Goal: Communication & Community: Share content

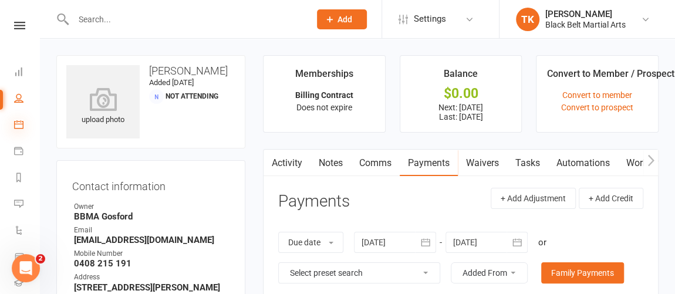
click at [21, 122] on icon at bounding box center [18, 124] width 9 height 9
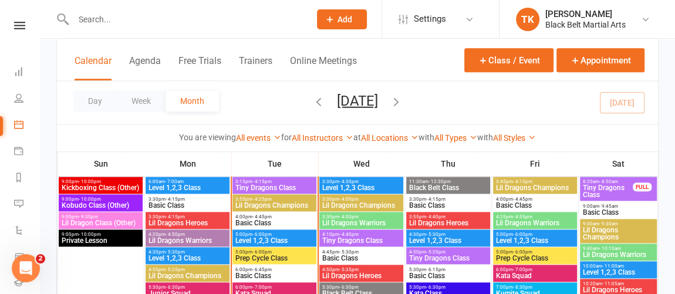
scroll to position [628, 0]
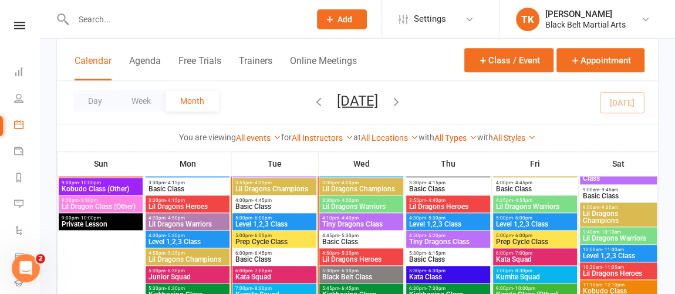
click at [384, 187] on span "Lil Dragons Champions" at bounding box center [361, 189] width 79 height 7
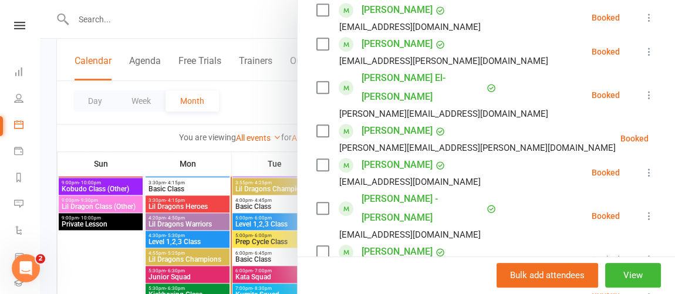
scroll to position [534, 0]
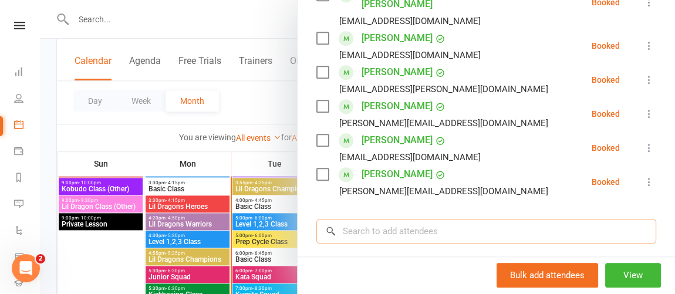
click at [518, 219] on input "search" at bounding box center [486, 231] width 340 height 25
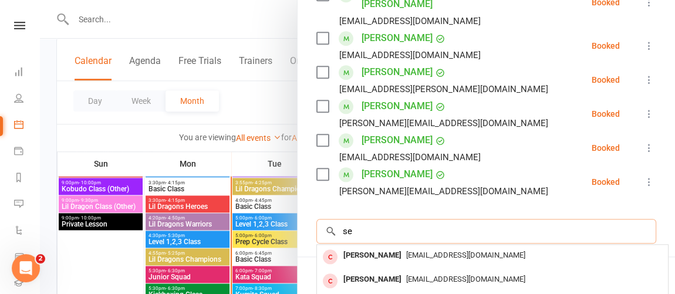
type input "s"
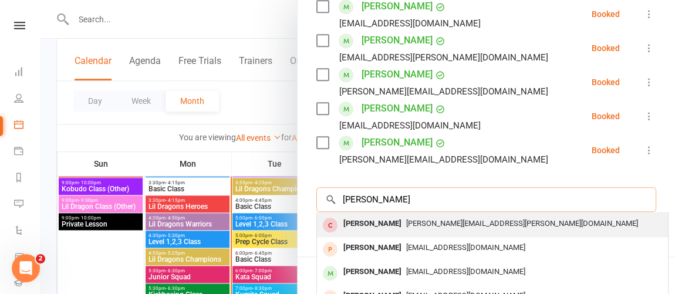
scroll to position [586, 0]
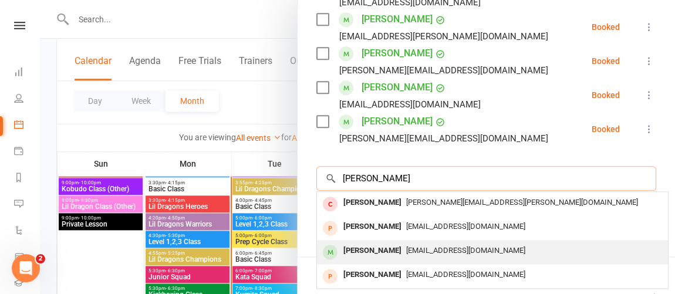
type input "[PERSON_NAME]"
click at [514, 242] on div "[EMAIL_ADDRESS][DOMAIN_NAME]" at bounding box center [493, 250] width 342 height 17
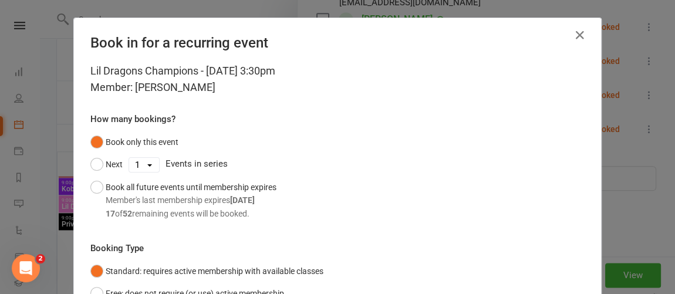
scroll to position [104, 0]
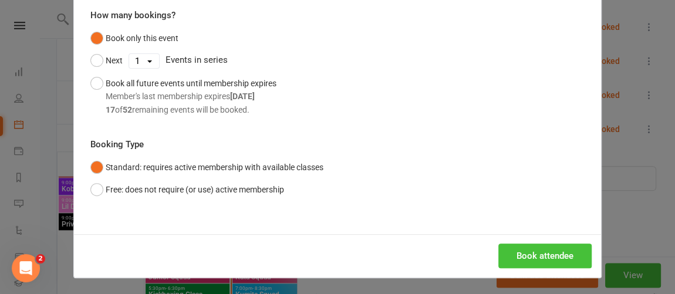
click at [548, 258] on button "Book attendee" at bounding box center [544, 256] width 93 height 25
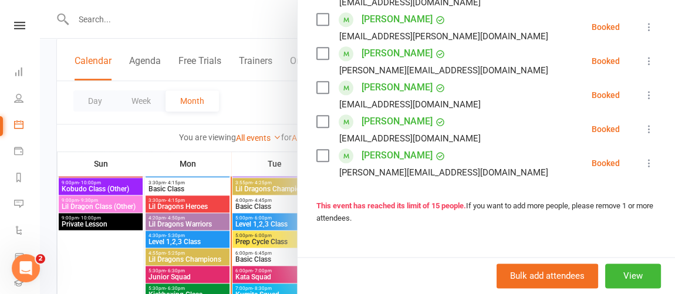
click at [44, 56] on div at bounding box center [357, 147] width 635 height 294
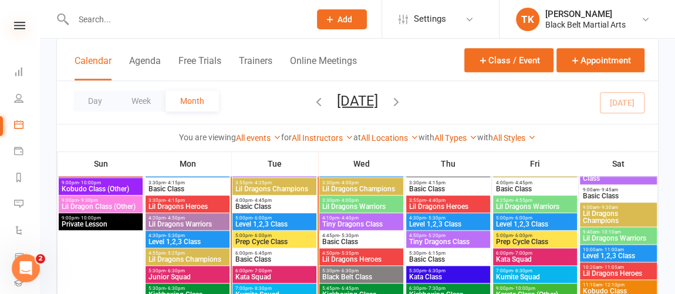
click at [16, 26] on icon at bounding box center [19, 26] width 11 height 8
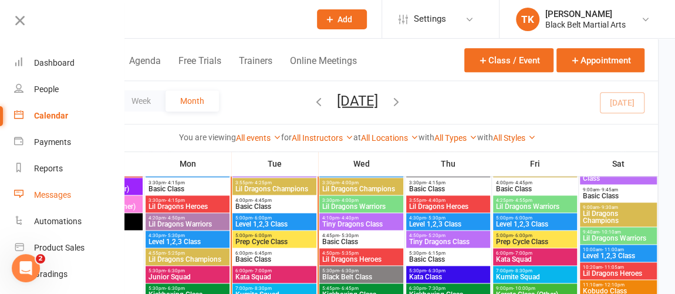
click at [63, 197] on div "Messages" at bounding box center [52, 194] width 37 height 9
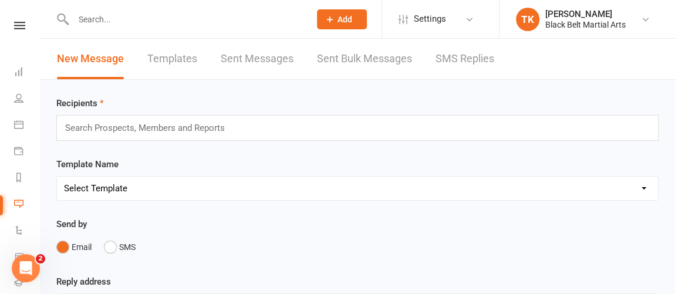
click at [243, 129] on div "Search Prospects, Members and Reports" at bounding box center [357, 128] width 602 height 26
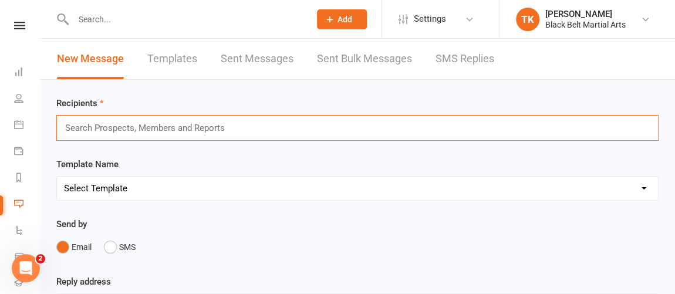
click at [136, 121] on input "text" at bounding box center [150, 127] width 172 height 15
type input "r"
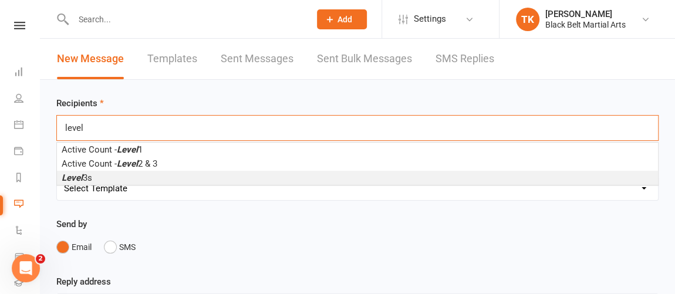
type input "level"
click at [117, 171] on li "Level 3s" at bounding box center [357, 178] width 601 height 14
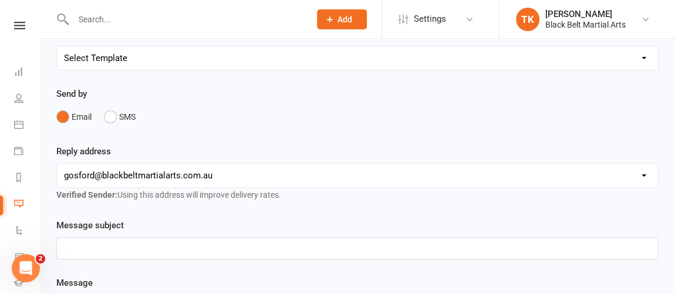
scroll to position [160, 0]
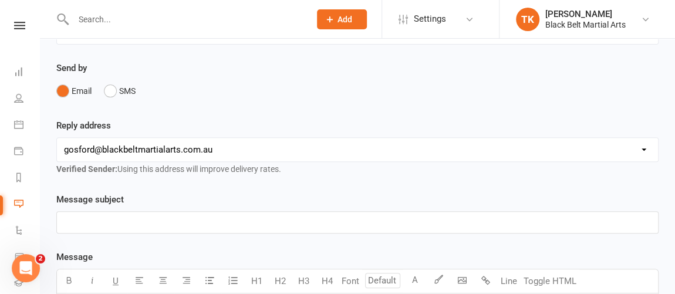
click at [199, 217] on p "﻿" at bounding box center [357, 222] width 587 height 14
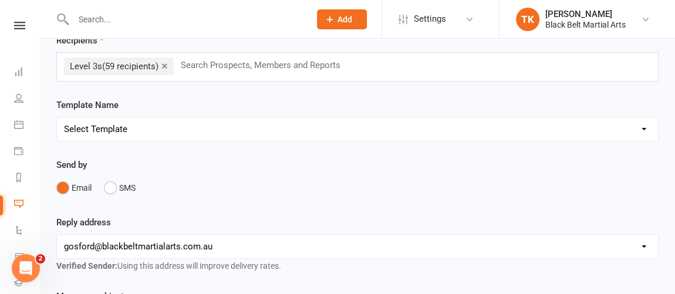
scroll to position [53, 0]
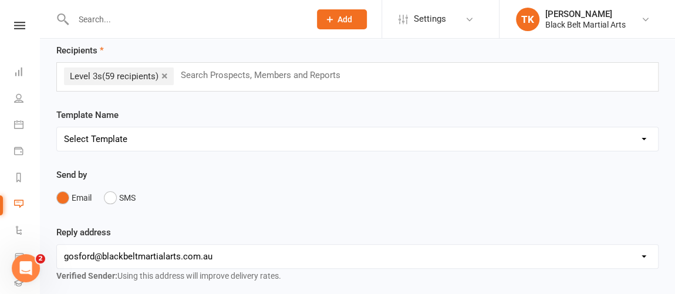
click at [210, 141] on select "Select Template [Email] Active Kids Voucher [Email] Black Belt Camp [Email] Bla…" at bounding box center [357, 138] width 601 height 23
click at [57, 127] on select "Select Template [Email] Active Kids Voucher [Email] Black Belt Camp [Email] Bla…" at bounding box center [357, 138] width 601 height 23
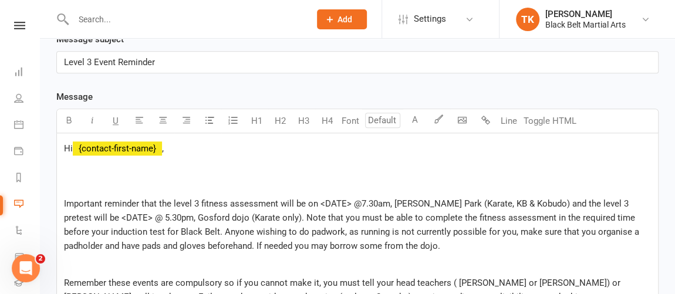
scroll to position [160, 0]
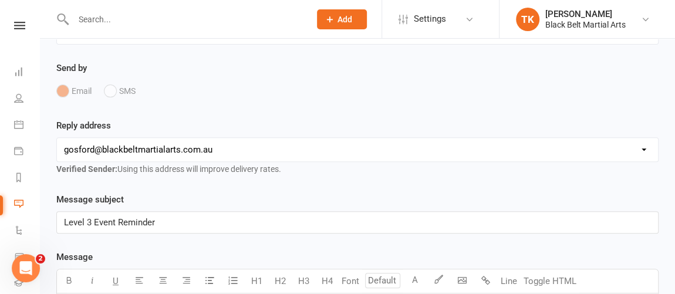
click at [208, 223] on p "Level 3 Event Reminder" at bounding box center [357, 222] width 587 height 14
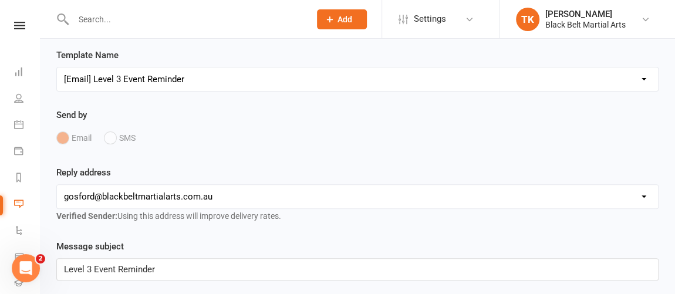
scroll to position [53, 0]
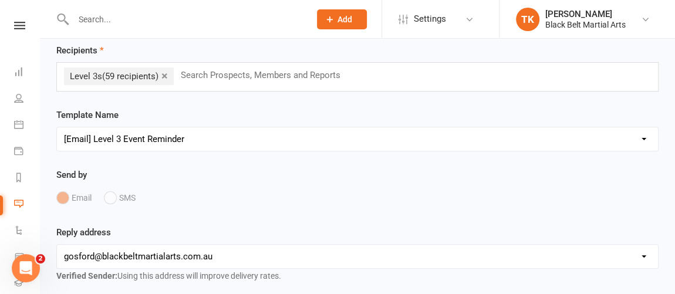
click at [188, 142] on select "Select Template [Email] Active Kids Voucher [Email] Black Belt Camp [Email] Bla…" at bounding box center [357, 138] width 601 height 23
select select "39"
click at [57, 127] on select "Select Template [Email] Active Kids Voucher [Email] Black Belt Camp [Email] Bla…" at bounding box center [357, 138] width 601 height 23
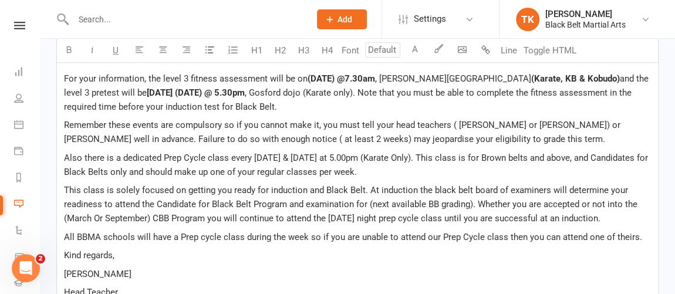
scroll to position [373, 0]
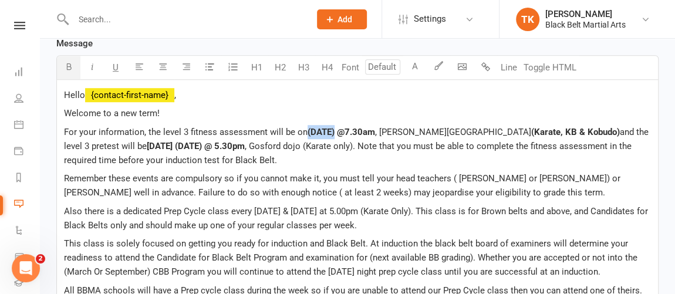
drag, startPoint x: 307, startPoint y: 129, endPoint x: 333, endPoint y: 128, distance: 26.4
click at [333, 128] on span "(DATE) @7.30am" at bounding box center [342, 132] width 68 height 11
drag, startPoint x: 160, startPoint y: 144, endPoint x: 187, endPoint y: 141, distance: 26.6
click at [187, 141] on span "[DATE] (DATE) @ 5.30pm" at bounding box center [196, 146] width 98 height 11
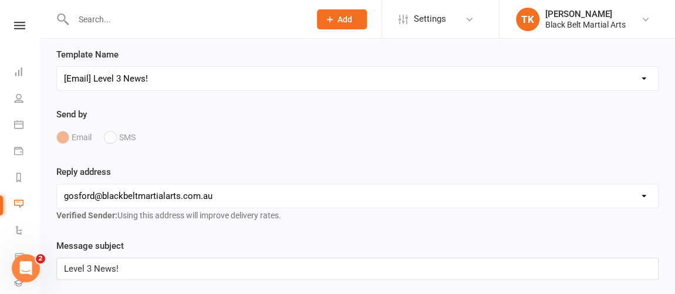
scroll to position [53, 0]
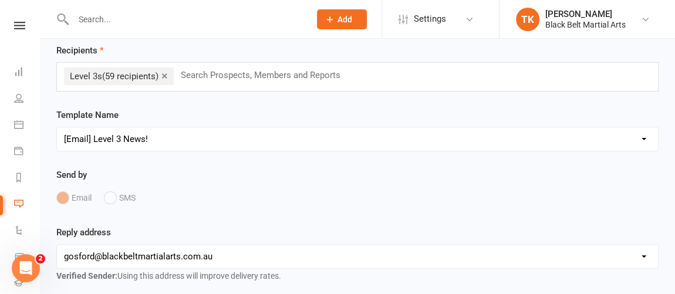
click at [626, 134] on select "Select Template [Email] Active Kids Voucher [Email] Black Belt Camp [Email] Bla…" at bounding box center [357, 138] width 601 height 23
select select "58"
click at [57, 127] on select "Select Template [Email] Active Kids Voucher [Email] Black Belt Camp [Email] Bla…" at bounding box center [357, 138] width 601 height 23
click at [167, 76] on link "×" at bounding box center [164, 75] width 6 height 19
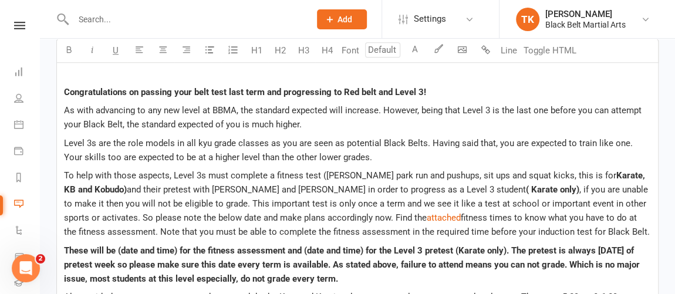
scroll to position [427, 0]
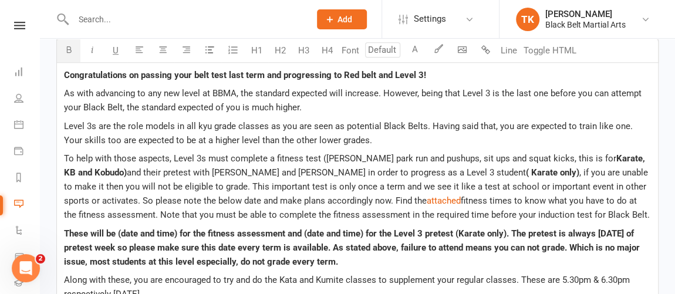
click at [307, 231] on span "These will be (date and time) for the fitness assessment and (date and time) fo…" at bounding box center [353, 247] width 578 height 39
drag, startPoint x: 306, startPoint y: 231, endPoint x: 363, endPoint y: 221, distance: 58.5
click at [363, 221] on div "To ﻿ {contact-first-name} Congratulations on passing your belt test last term a…" at bounding box center [357, 210] width 601 height 375
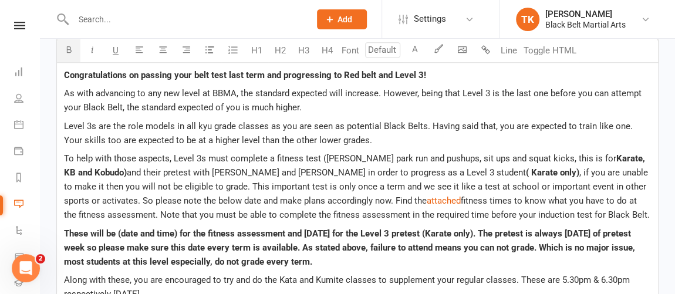
scroll to position [480, 0]
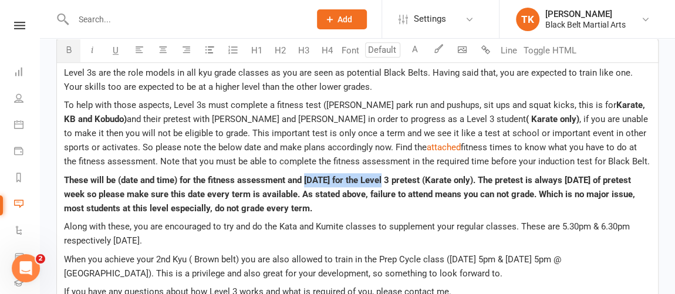
drag, startPoint x: 398, startPoint y: 176, endPoint x: 307, endPoint y: 178, distance: 91.0
click at [307, 178] on span "These will be (date and time) for the fitness assessment and [DATE] for the Lev…" at bounding box center [351, 194] width 574 height 39
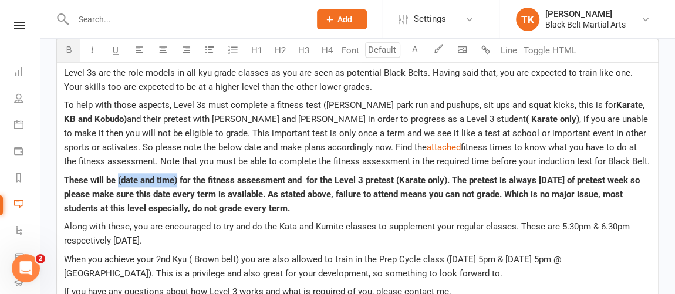
drag, startPoint x: 119, startPoint y: 178, endPoint x: 178, endPoint y: 169, distance: 59.5
click at [178, 169] on div "To ﻿ {contact-first-name} Congratulations on passing your belt test last term a…" at bounding box center [357, 156] width 601 height 375
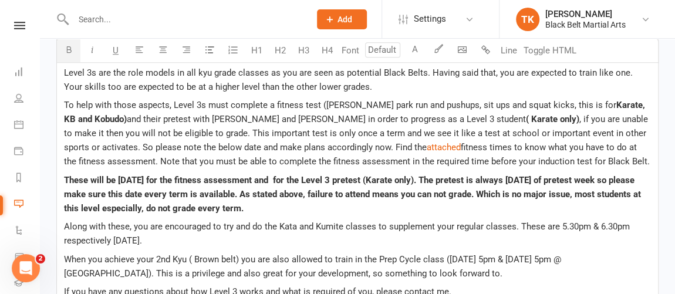
click at [334, 178] on span "These will be [DATE] for the fitness assessment and for the Level 3 pretest (Ka…" at bounding box center [353, 194] width 579 height 39
click at [338, 177] on span "These will be [DATE] for the fitness assessment and for the Level 3 pretest (Ka…" at bounding box center [353, 194] width 579 height 39
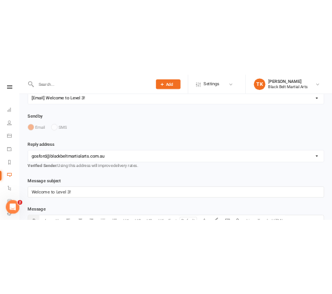
scroll to position [0, 0]
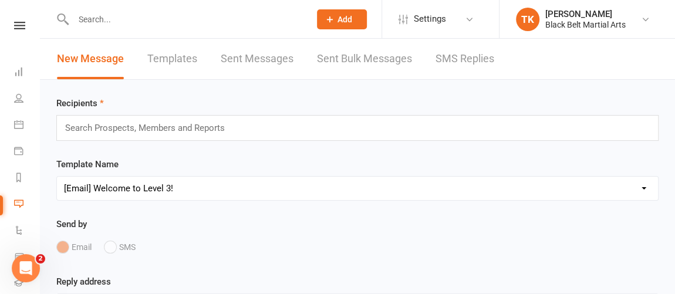
click at [256, 123] on div "Search Prospects, Members and Reports" at bounding box center [357, 128] width 602 height 26
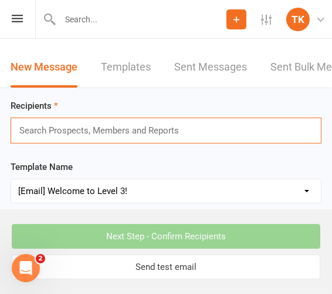
click at [99, 126] on input "text" at bounding box center [104, 130] width 172 height 15
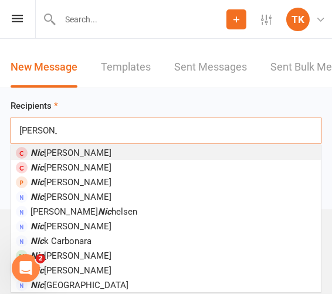
type input "[PERSON_NAME]"
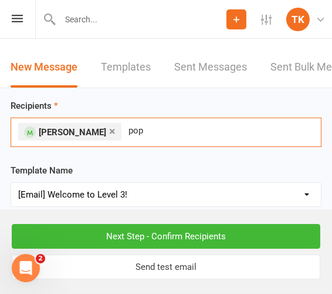
type input "[PERSON_NAME]"
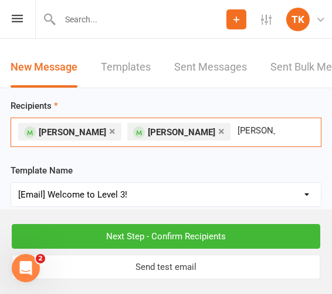
type input "[PERSON_NAME]"
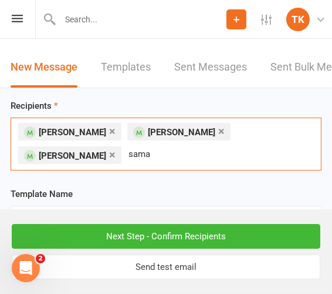
type input "saman"
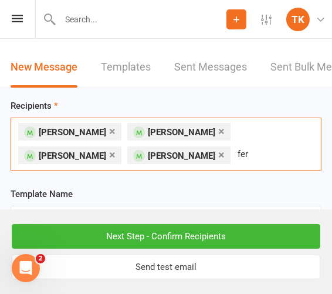
type input "fern"
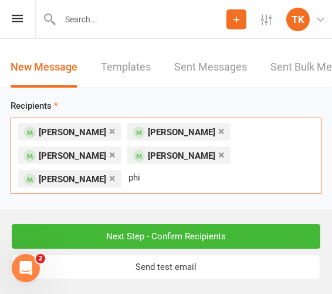
type input "phil"
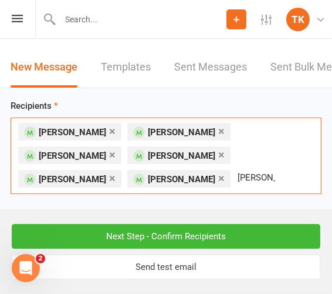
type input "[PERSON_NAME]"
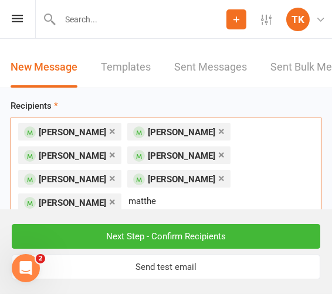
type input "[PERSON_NAME]"
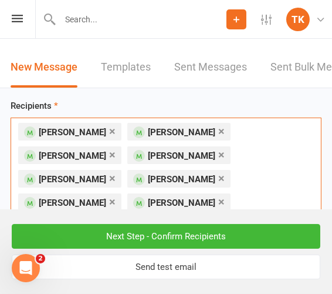
scroll to position [53, 0]
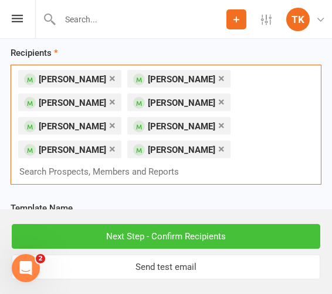
click at [266, 238] on input "Next Step - Confirm Recipients" at bounding box center [166, 236] width 309 height 25
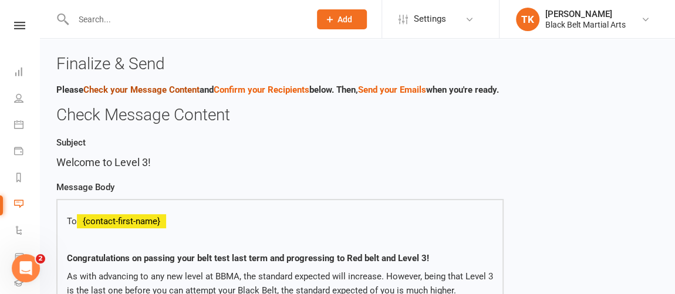
click at [168, 92] on link "Check your Message Content" at bounding box center [141, 90] width 116 height 11
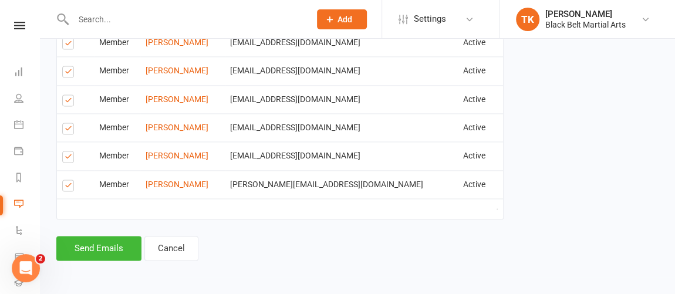
scroll to position [807, 0]
click at [173, 242] on link "Cancel" at bounding box center [171, 248] width 54 height 25
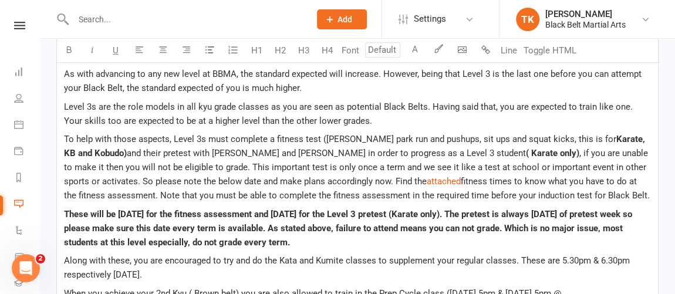
scroll to position [534, 0]
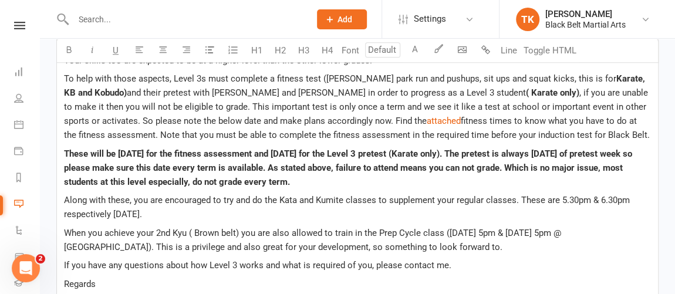
click at [565, 130] on p "To help with those aspects, Level 3s must complete a fitness test ([PERSON_NAME…" at bounding box center [357, 107] width 587 height 70
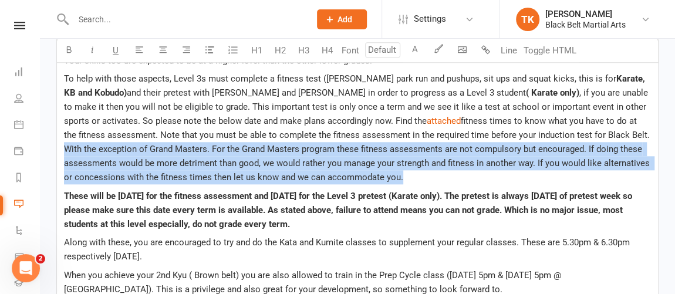
drag, startPoint x: 551, startPoint y: 134, endPoint x: 555, endPoint y: 170, distance: 36.1
click at [555, 170] on p "To help with those aspects, Level 3s must complete a fitness test ([PERSON_NAME…" at bounding box center [357, 128] width 587 height 113
copy span "With the exception of Grand Masters. For the Grand Masters program these fitnes…"
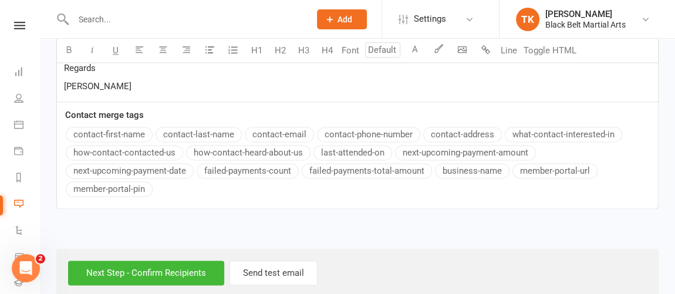
scroll to position [806, 0]
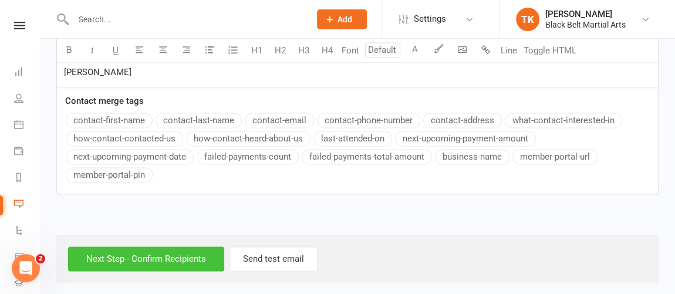
click at [187, 253] on input "Next Step - Confirm Recipients" at bounding box center [146, 259] width 156 height 25
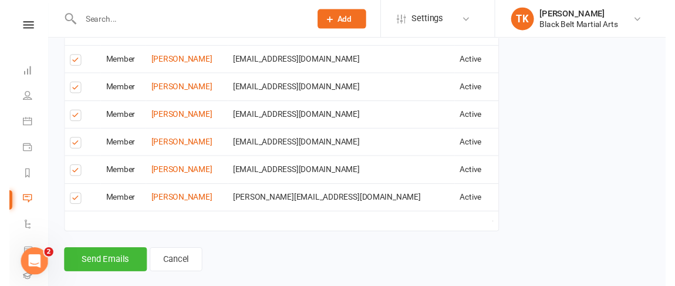
scroll to position [864, 0]
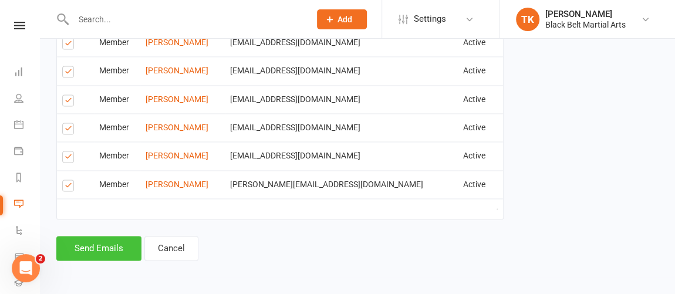
click at [116, 246] on button "Send Emails" at bounding box center [98, 248] width 85 height 25
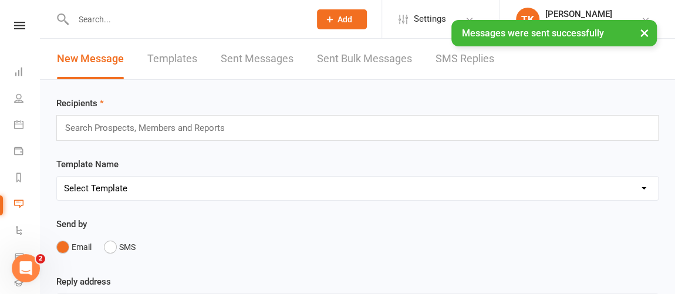
click at [191, 60] on link "Templates" at bounding box center [172, 59] width 50 height 41
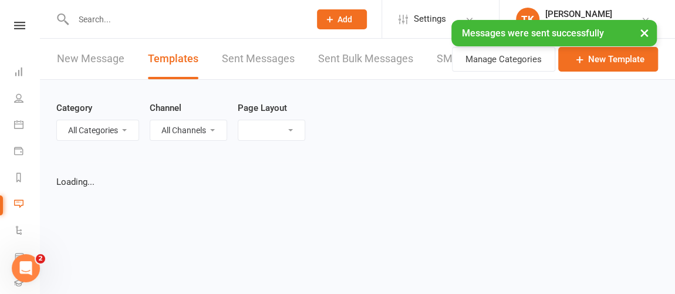
select select "list"
select select "100"
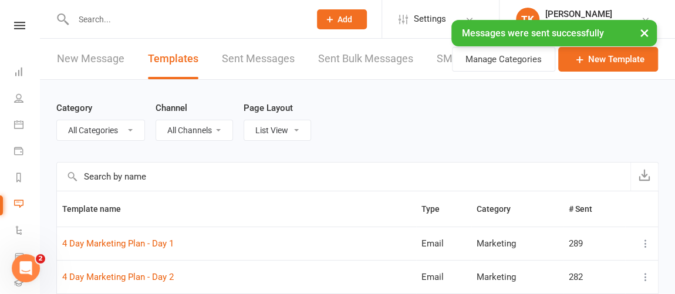
click at [225, 179] on input "text" at bounding box center [344, 177] width 574 height 28
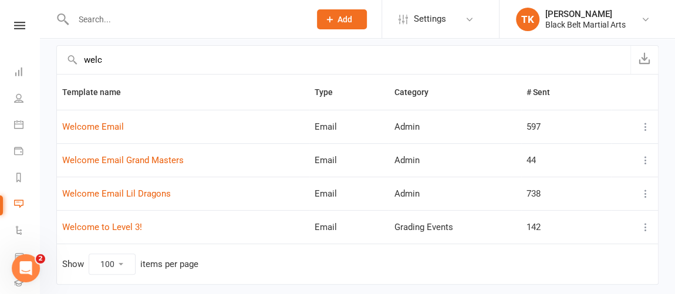
scroll to position [154, 0]
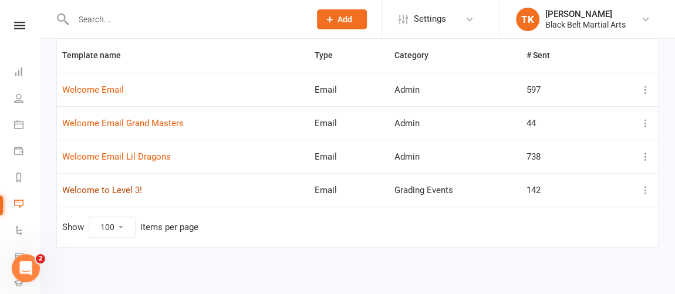
type input "welc"
click at [128, 186] on link "Welcome to Level 3!" at bounding box center [102, 190] width 80 height 11
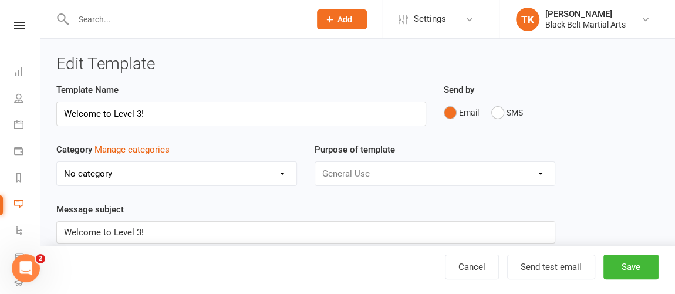
select select "6262"
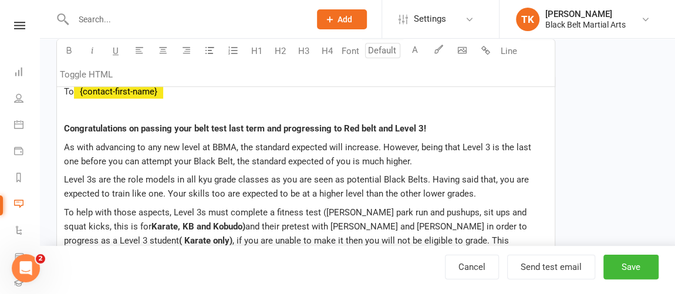
scroll to position [320, 0]
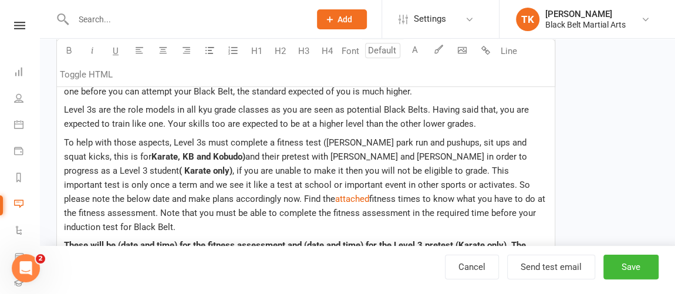
click at [483, 212] on p "To help with those aspects, Level 3s must complete a fitness test ([PERSON_NAME…" at bounding box center [306, 185] width 484 height 99
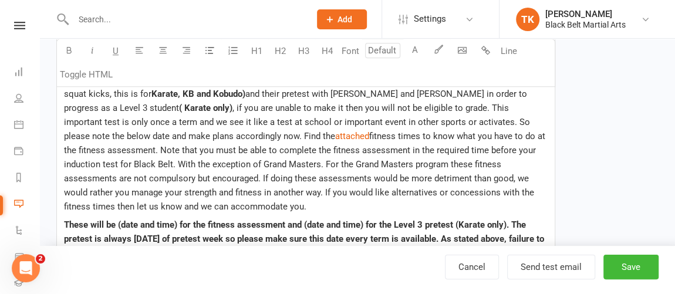
scroll to position [427, 0]
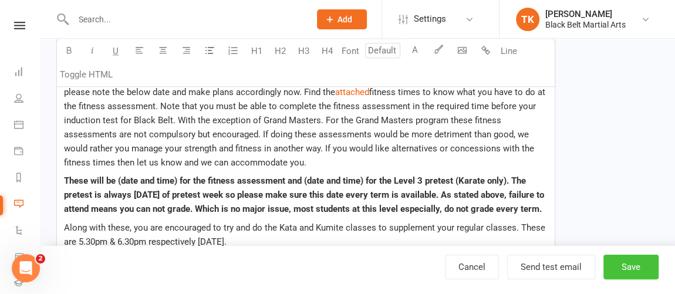
click at [631, 268] on button "Save" at bounding box center [630, 267] width 55 height 25
select select "100"
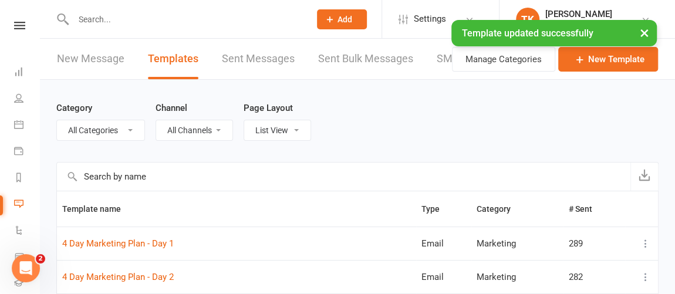
click at [96, 55] on link "New Message" at bounding box center [91, 59] width 68 height 41
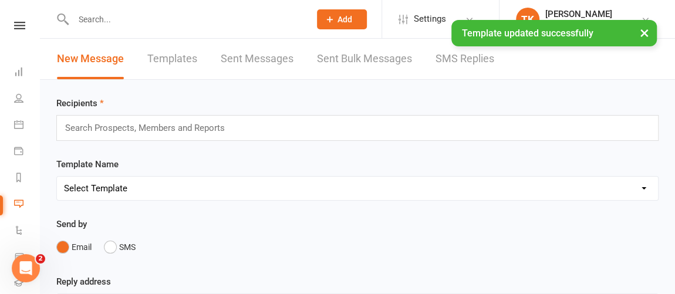
click at [227, 129] on input "text" at bounding box center [150, 127] width 172 height 15
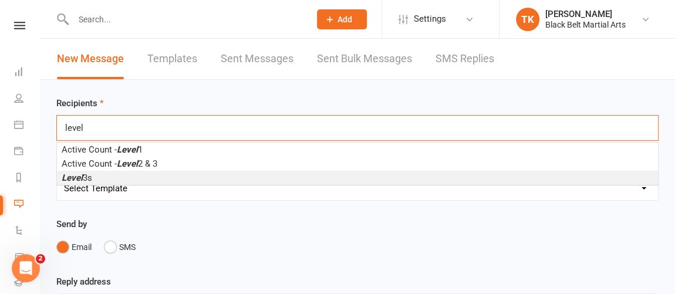
type input "level"
click at [123, 180] on li "Level 3s" at bounding box center [357, 178] width 601 height 14
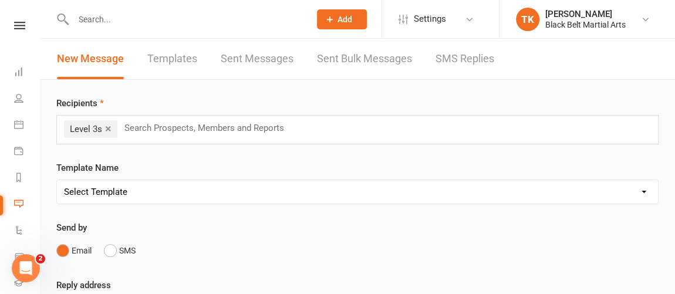
click at [130, 189] on select "Select Template [Email] Active Kids Voucher [Email] Black Belt Camp [Email] Bla…" at bounding box center [357, 191] width 601 height 23
select select "39"
click at [57, 180] on select "Select Template [Email] Active Kids Voucher [Email] Black Belt Camp [Email] Bla…" at bounding box center [357, 191] width 601 height 23
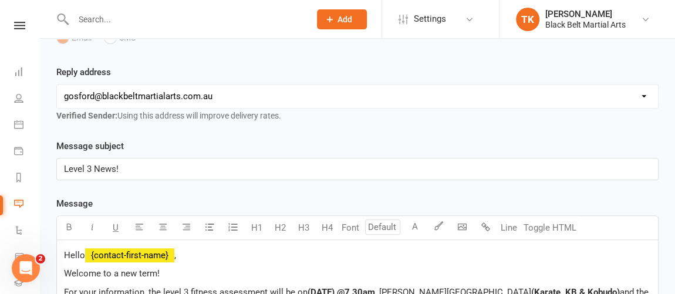
scroll to position [373, 0]
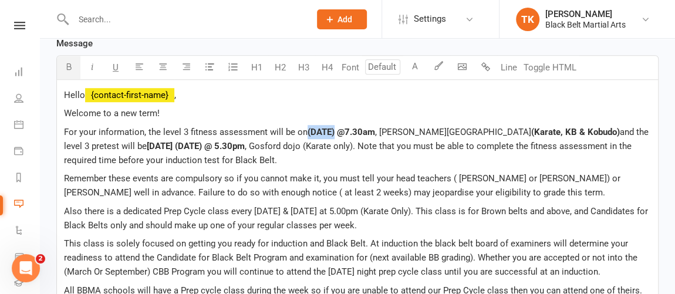
drag, startPoint x: 307, startPoint y: 130, endPoint x: 333, endPoint y: 129, distance: 25.9
click at [333, 129] on span "(DATE) @7.30am" at bounding box center [342, 132] width 68 height 11
click at [162, 143] on span "[DATE] (DATE) @ 5.30pm" at bounding box center [196, 146] width 98 height 11
drag, startPoint x: 160, startPoint y: 143, endPoint x: 186, endPoint y: 144, distance: 25.9
click at [186, 144] on span "[DATE] (DATE) @ 5.30pm" at bounding box center [196, 146] width 98 height 11
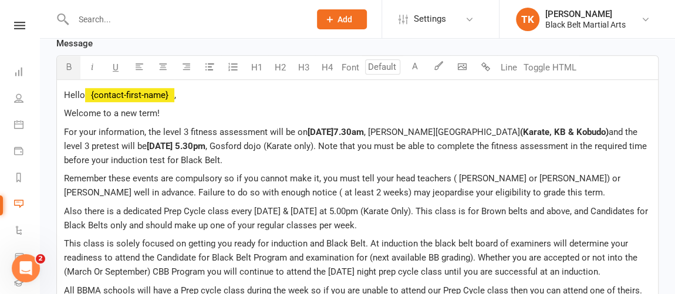
click at [287, 157] on p "For your information, the level 3 fitness assessment will be [DATE][DATE]7.30am…" at bounding box center [357, 146] width 587 height 42
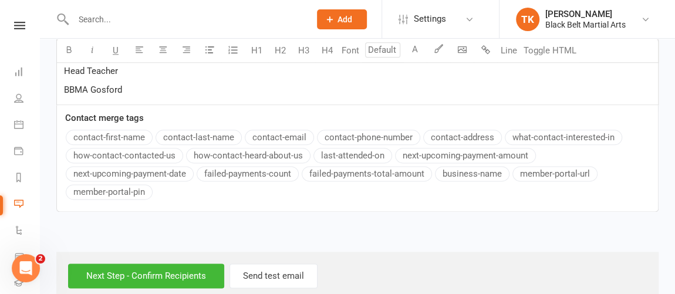
scroll to position [707, 0]
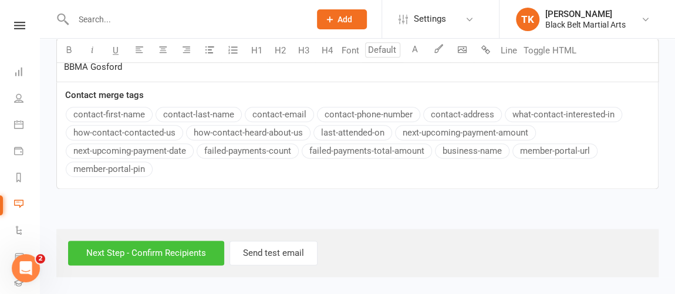
click at [173, 258] on input "Next Step - Confirm Recipients" at bounding box center [146, 253] width 156 height 25
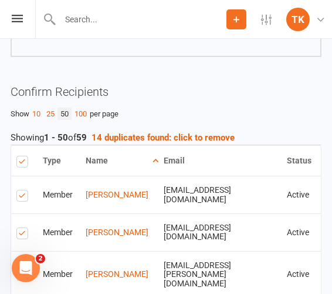
scroll to position [747, 0]
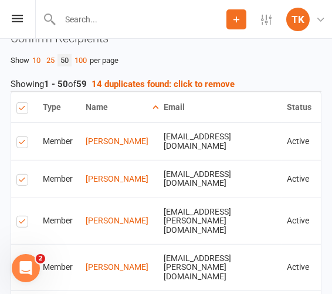
click at [22, 181] on label at bounding box center [24, 181] width 16 height 0
click at [22, 174] on input "checkbox" at bounding box center [20, 174] width 8 height 0
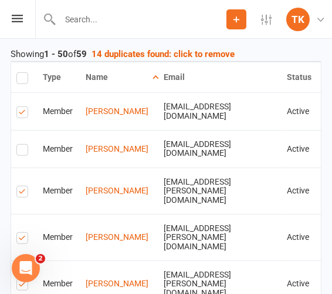
scroll to position [800, 0]
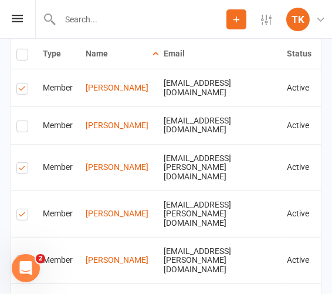
click at [25, 170] on label at bounding box center [24, 170] width 16 height 0
click at [24, 163] on input "checkbox" at bounding box center [20, 163] width 8 height 0
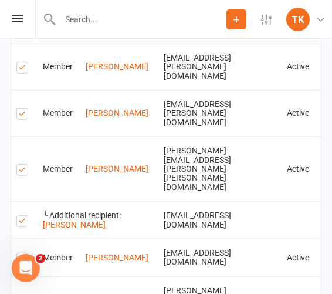
scroll to position [960, 0]
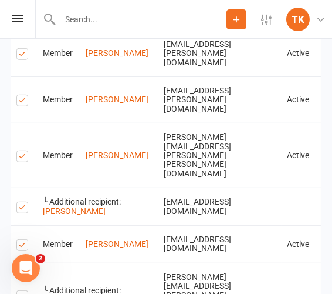
click at [25, 247] on label at bounding box center [24, 247] width 16 height 0
click at [24, 240] on input "checkbox" at bounding box center [20, 240] width 8 height 0
click at [25, 294] on label at bounding box center [24, 298] width 16 height 0
click at [24, 291] on input "checkbox" at bounding box center [20, 291] width 8 height 0
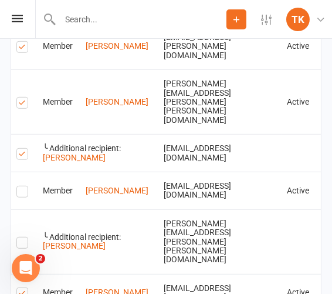
click at [22, 294] on label at bounding box center [24, 295] width 16 height 0
click at [22, 288] on input "checkbox" at bounding box center [20, 288] width 8 height 0
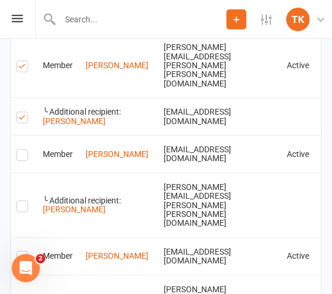
scroll to position [1067, 0]
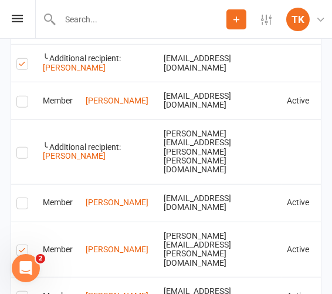
scroll to position [1121, 0]
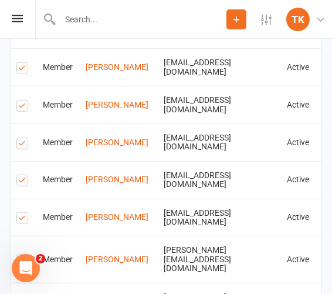
scroll to position [1441, 0]
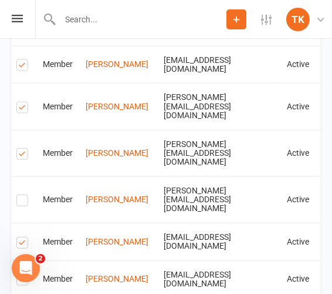
scroll to position [1601, 0]
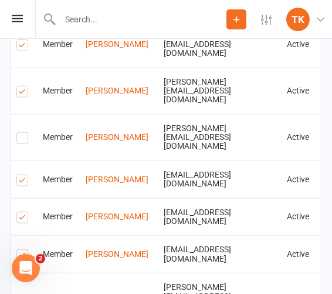
scroll to position [1654, 0]
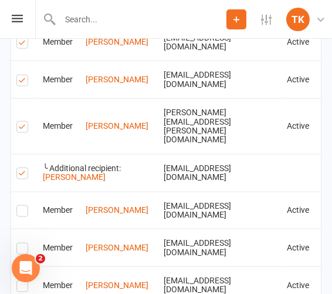
scroll to position [1867, 0]
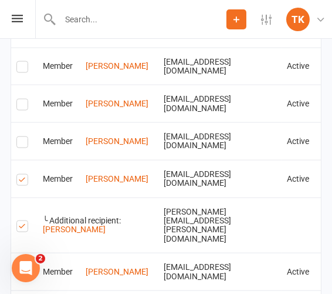
scroll to position [1974, 0]
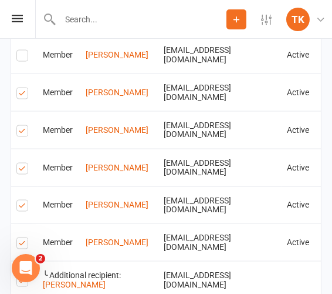
scroll to position [2508, 0]
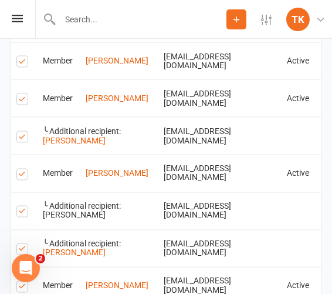
scroll to position [2615, 0]
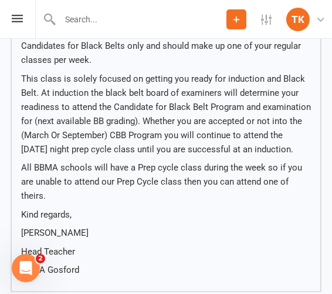
scroll to position [690, 0]
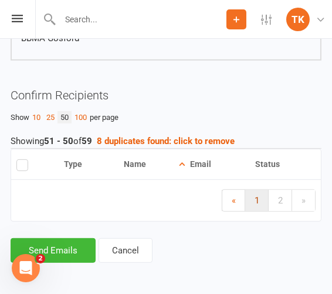
click at [252, 196] on link "1" at bounding box center [256, 200] width 23 height 21
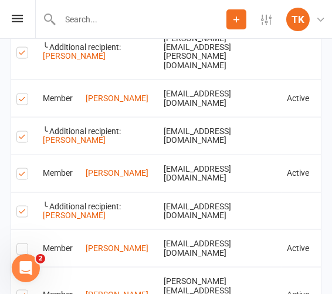
scroll to position [2184, 0]
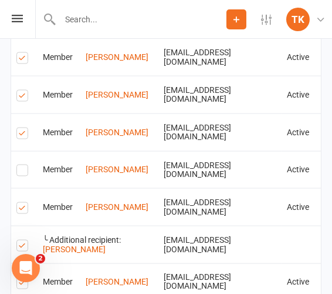
scroll to position [2504, 0]
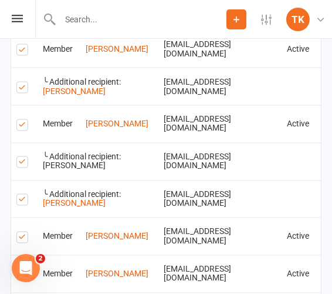
scroll to position [2665, 0]
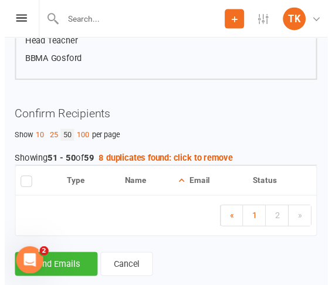
scroll to position [690, 0]
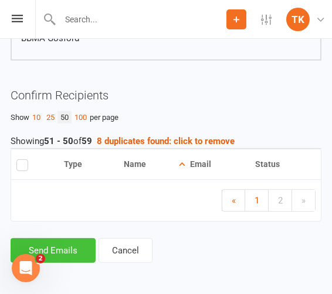
click at [86, 253] on button "Send Emails" at bounding box center [53, 250] width 85 height 25
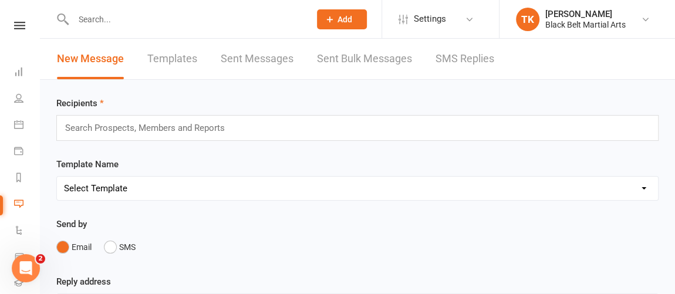
click at [274, 57] on link "Sent Messages" at bounding box center [257, 59] width 73 height 41
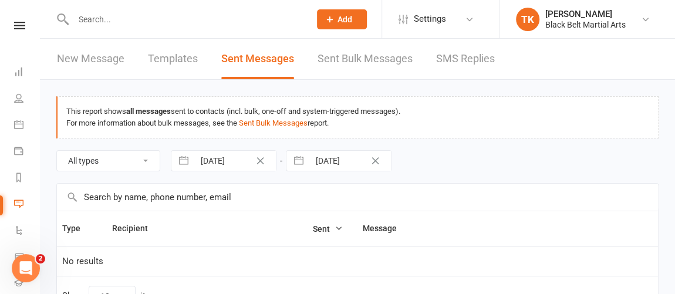
select select "10"
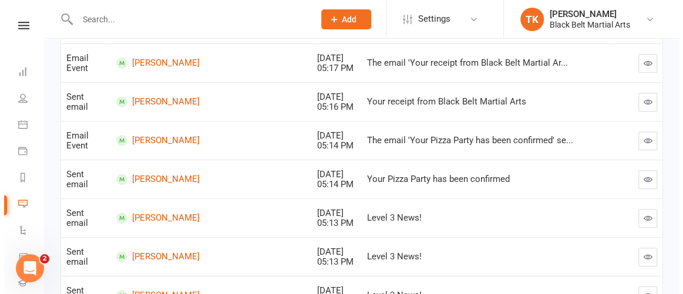
scroll to position [213, 0]
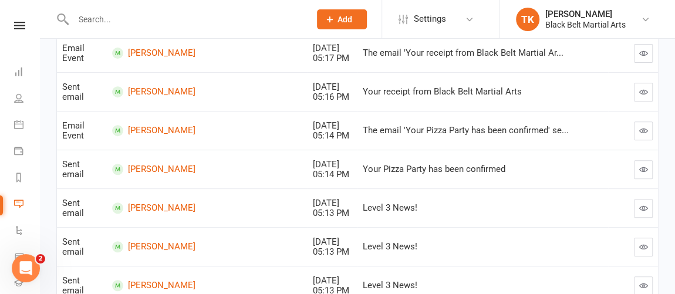
click at [644, 208] on icon "button" at bounding box center [643, 208] width 9 height 9
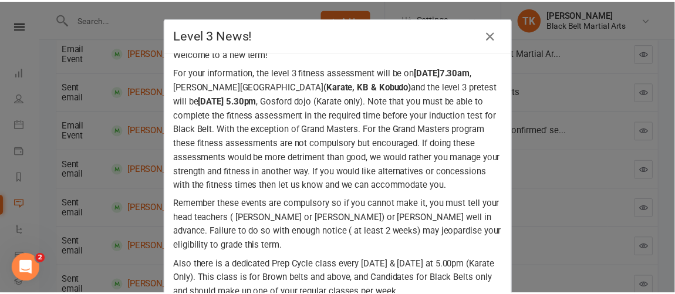
scroll to position [53, 0]
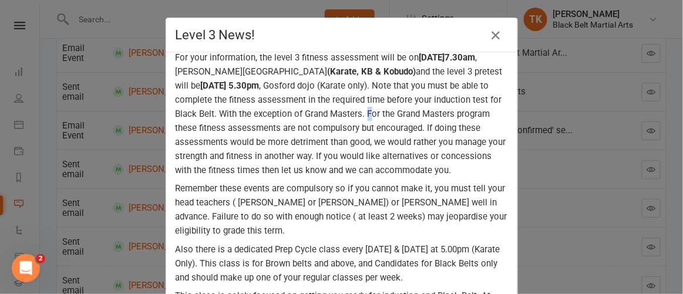
click at [454, 116] on p "For your information, the level 3 fitness assessment will be [DATE][DATE]7.30am…" at bounding box center [342, 113] width 332 height 127
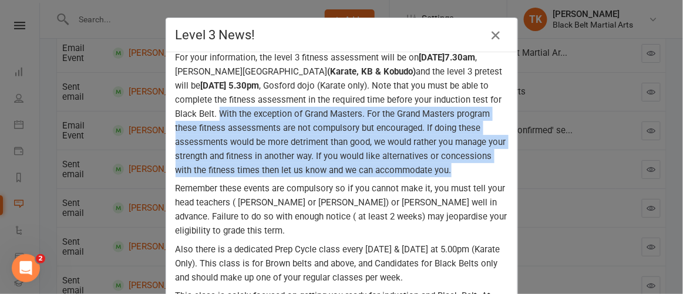
drag, startPoint x: 304, startPoint y: 113, endPoint x: 325, endPoint y: 184, distance: 73.9
click at [325, 177] on p "For your information, the level 3 fitness assessment will be [DATE][DATE]7.30am…" at bounding box center [342, 113] width 332 height 127
copy p "With the exception of Grand Masters. For the Grand Masters program these fitnes…"
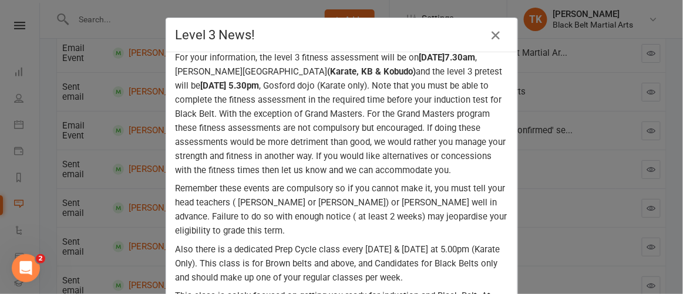
click at [608, 216] on div "Level 3 News! Hello [PERSON_NAME] , Welcome to a new term! For your information…" at bounding box center [341, 147] width 683 height 294
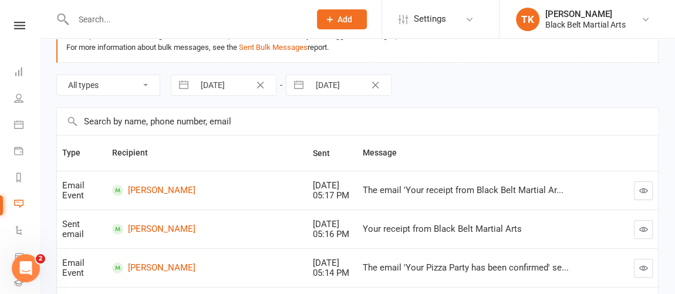
scroll to position [0, 0]
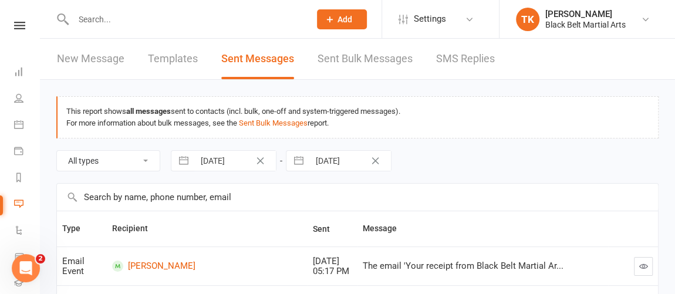
click at [172, 60] on link "Templates" at bounding box center [173, 59] width 50 height 41
select select "100"
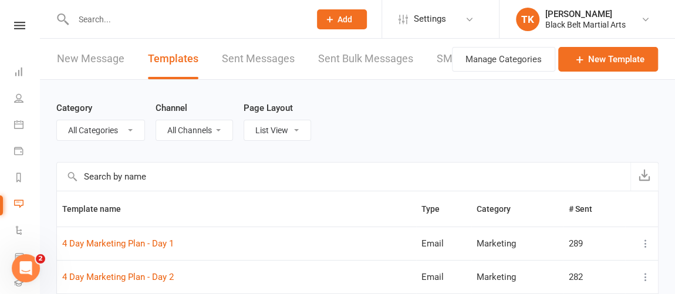
click at [182, 176] on input "text" at bounding box center [344, 177] width 574 height 28
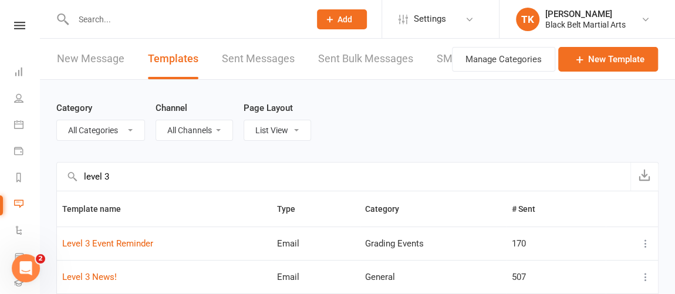
type input "level 3"
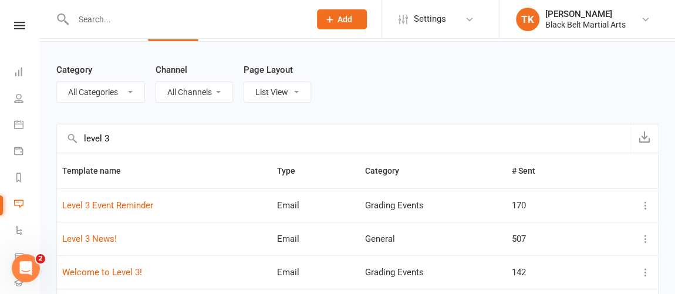
scroll to position [53, 0]
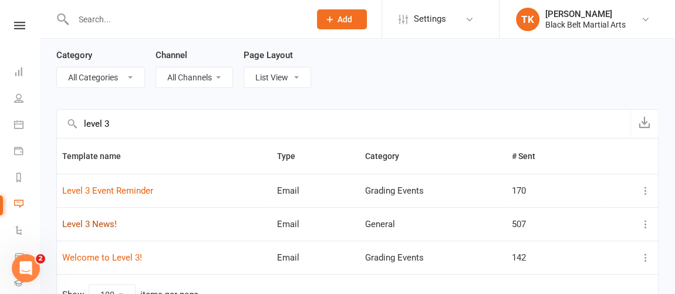
click at [87, 225] on link "Level 3 News!" at bounding box center [89, 224] width 55 height 11
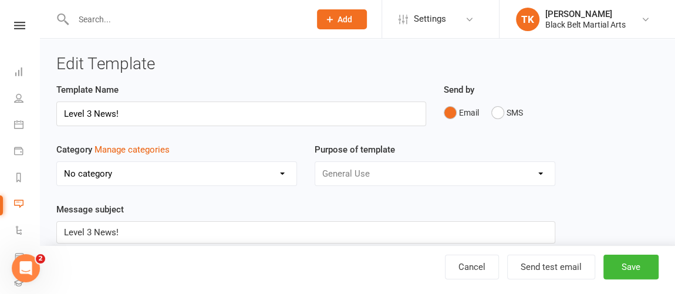
select select "3196"
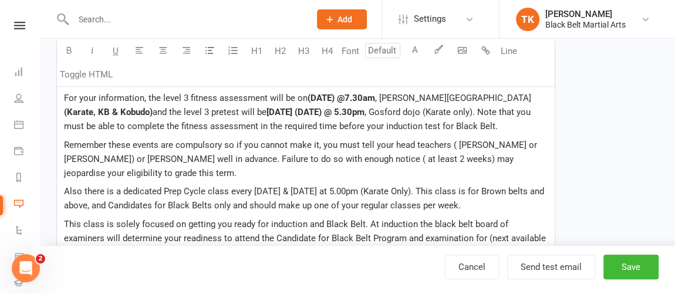
scroll to position [267, 0]
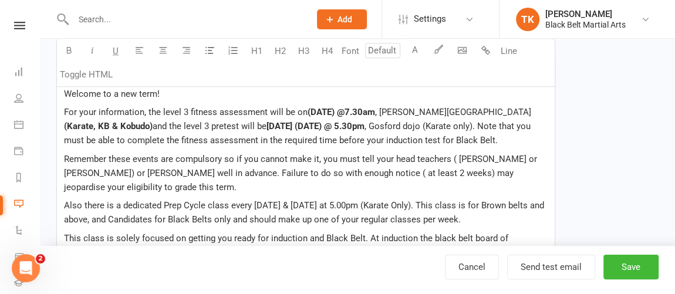
click at [437, 141] on p "For your information, the level 3 fitness assessment will be on (DATE) @7.30am …" at bounding box center [306, 126] width 484 height 42
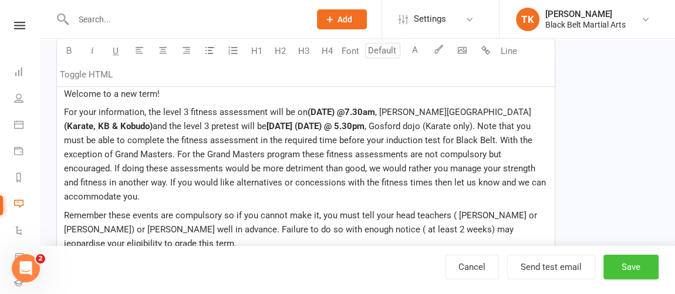
click at [643, 272] on button "Save" at bounding box center [630, 267] width 55 height 25
select select "100"
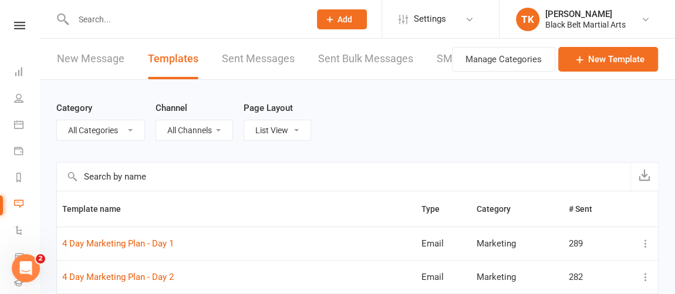
click at [269, 58] on link "Sent Messages" at bounding box center [258, 59] width 73 height 41
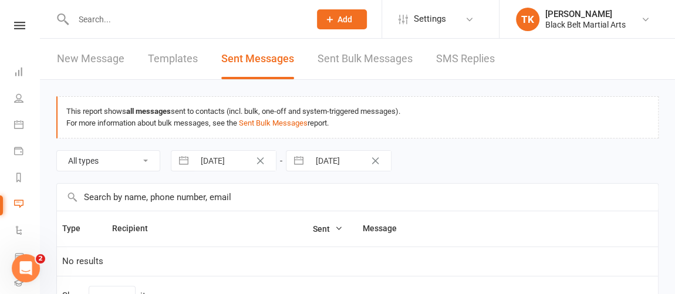
select select "10"
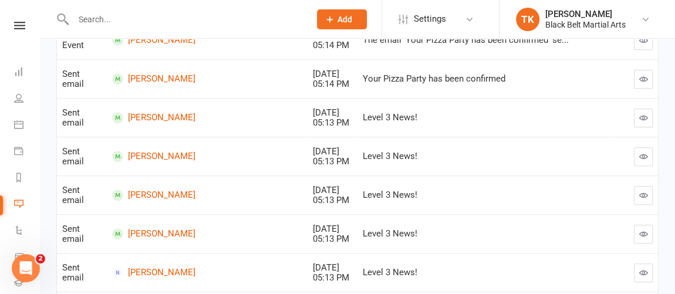
scroll to position [426, 0]
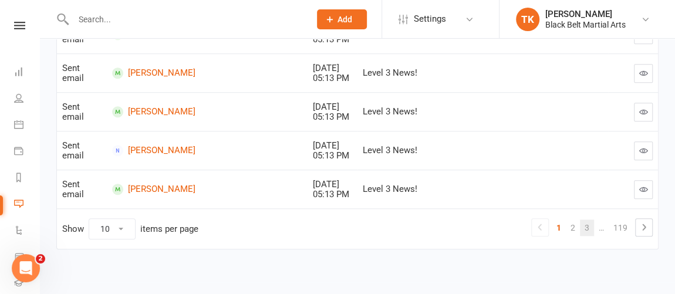
click at [591, 222] on link "3" at bounding box center [587, 228] width 14 height 16
click at [586, 226] on link "5" at bounding box center [587, 228] width 14 height 16
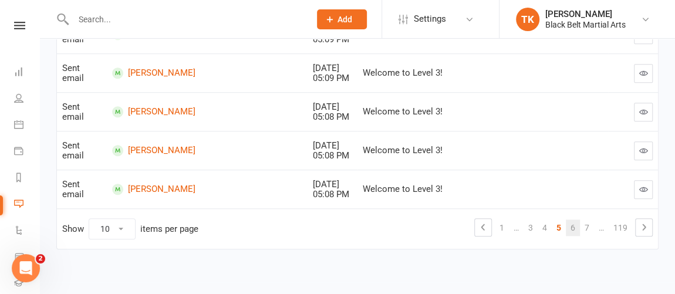
click at [576, 228] on link "6" at bounding box center [573, 228] width 14 height 16
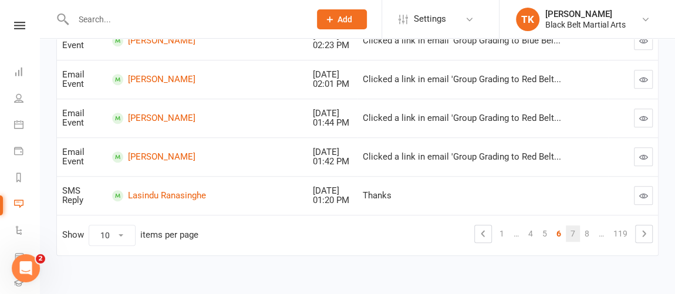
click at [571, 232] on link "7" at bounding box center [573, 233] width 14 height 16
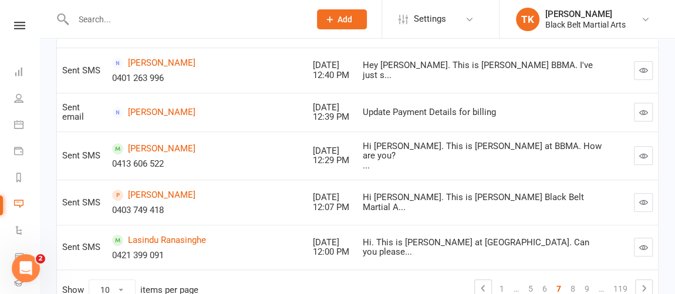
scroll to position [463, 0]
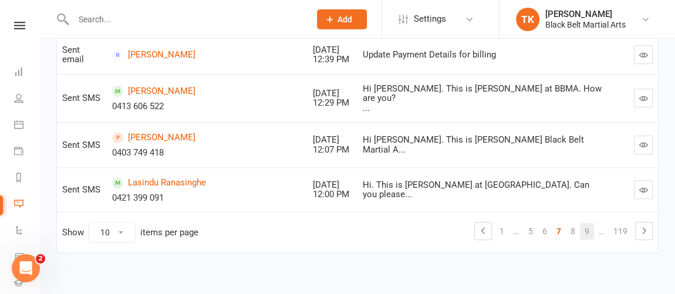
click at [584, 226] on link "9" at bounding box center [587, 231] width 14 height 16
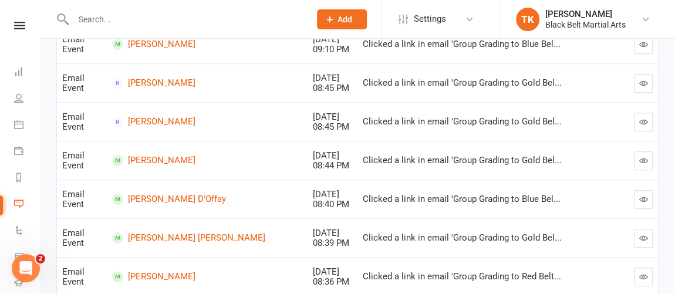
scroll to position [265, 0]
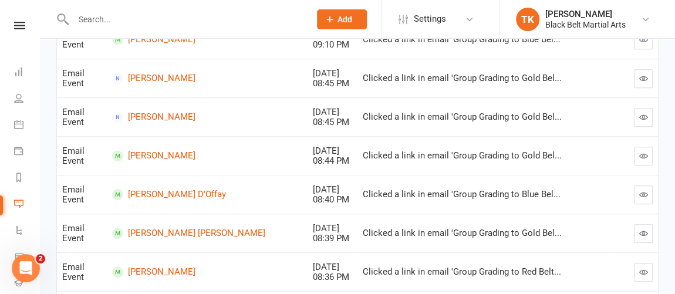
click at [645, 75] on icon "button" at bounding box center [643, 78] width 9 height 9
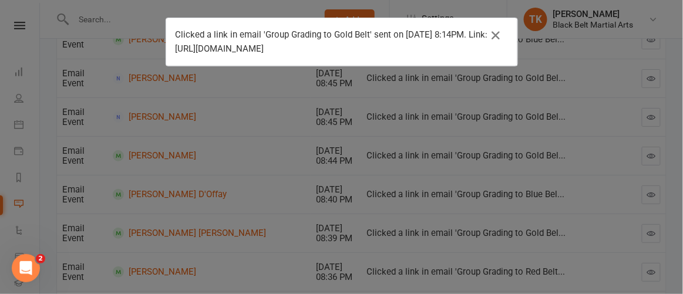
drag, startPoint x: 561, startPoint y: 88, endPoint x: 504, endPoint y: 89, distance: 56.9
click at [562, 89] on div "Clicked a link in email 'Group Grading to Gold Belt' sent on [DATE] 8:14PM. Lin…" at bounding box center [341, 147] width 683 height 294
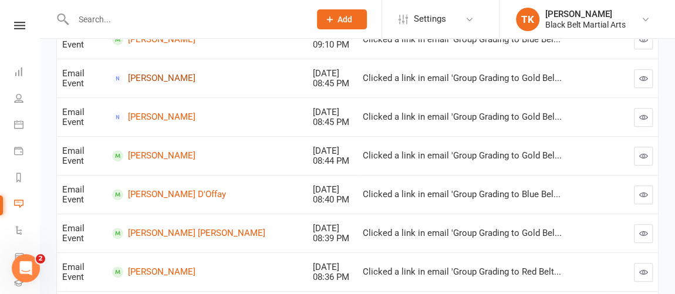
click at [167, 77] on link "[PERSON_NAME]" at bounding box center [207, 78] width 190 height 11
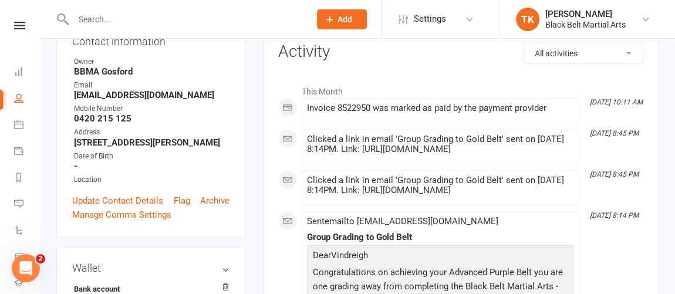
scroll to position [267, 0]
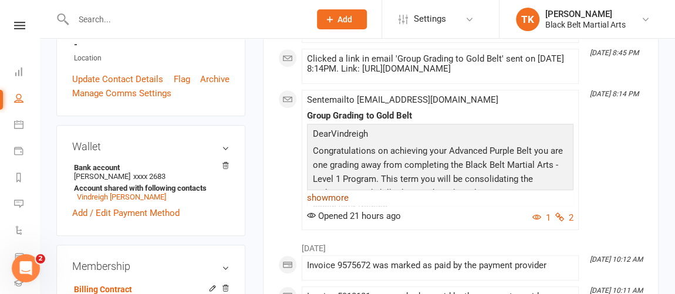
click at [327, 206] on link "show more" at bounding box center [440, 198] width 267 height 16
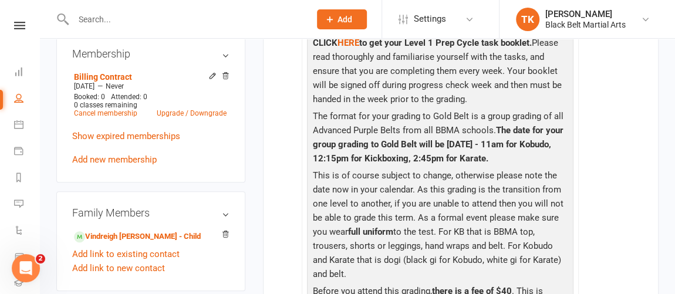
scroll to position [480, 0]
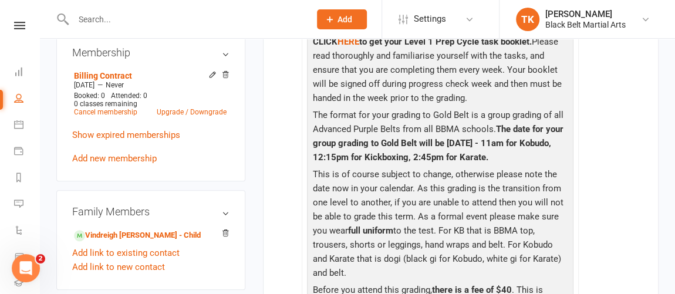
drag, startPoint x: 498, startPoint y: 188, endPoint x: 561, endPoint y: 209, distance: 65.7
click at [561, 167] on p "The format for your grading to Gold Belt is a group grading of all Advanced Pur…" at bounding box center [440, 137] width 261 height 59
copy span "The date for your group grading to Gold Belt will be [DATE] - 11am for Kobudo, …"
click at [126, 15] on input "text" at bounding box center [186, 19] width 232 height 16
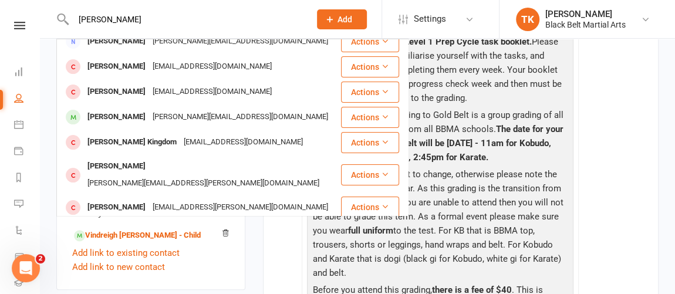
scroll to position [0, 0]
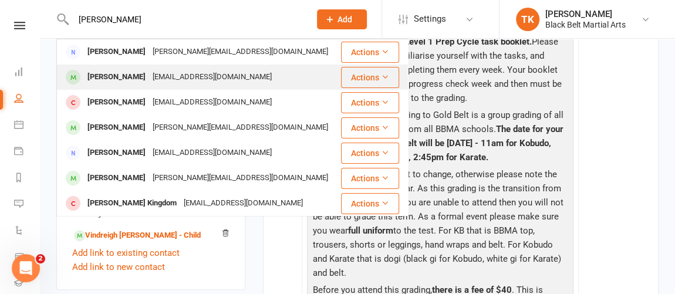
type input "[PERSON_NAME]"
click at [166, 83] on div "[EMAIL_ADDRESS][DOMAIN_NAME]" at bounding box center [212, 77] width 126 height 17
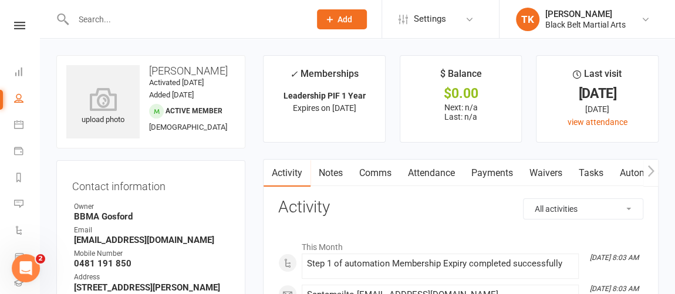
click at [378, 169] on link "Comms" at bounding box center [375, 173] width 49 height 27
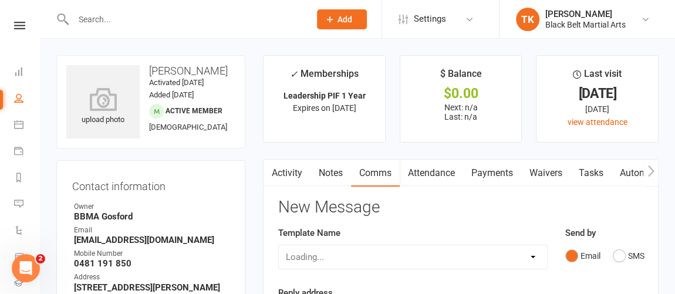
scroll to position [106, 0]
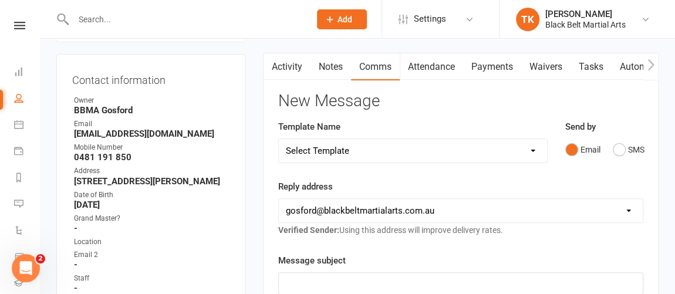
click at [436, 149] on select "Select Template [Email] Active Kids Voucher [Email] Black Belt Camp [Email] Bla…" at bounding box center [413, 150] width 268 height 23
select select "48"
click at [279, 139] on select "Select Template [Email] Active Kids Voucher [Email] Black Belt Camp [Email] Bla…" at bounding box center [413, 150] width 268 height 23
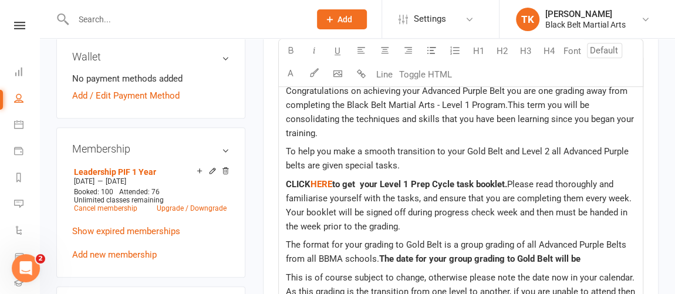
scroll to position [480, 0]
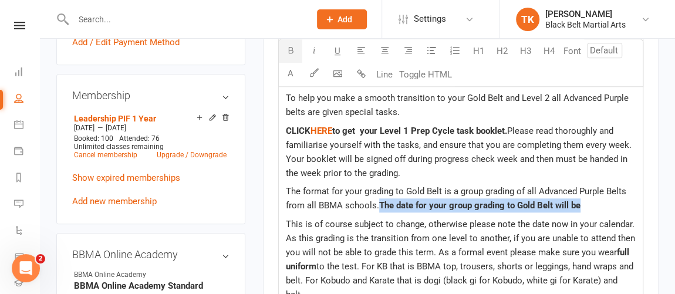
drag, startPoint x: 381, startPoint y: 200, endPoint x: 588, endPoint y: 206, distance: 206.7
click at [588, 206] on p "The format for your grading to Gold Belt is a group grading of all Advanced Pur…" at bounding box center [461, 198] width 350 height 28
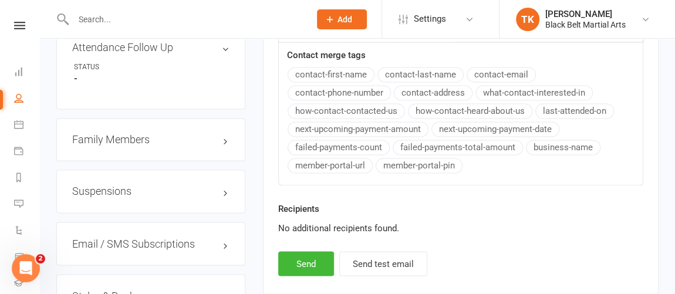
scroll to position [960, 0]
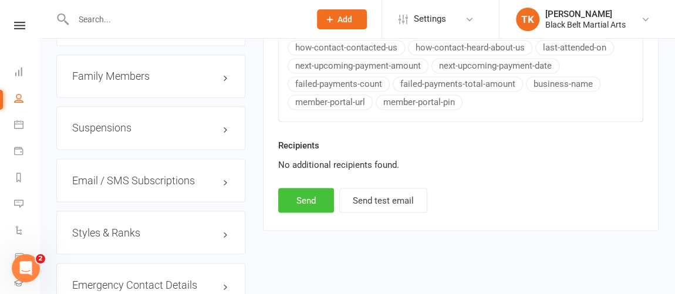
click at [306, 188] on button "Send" at bounding box center [306, 200] width 56 height 25
select select
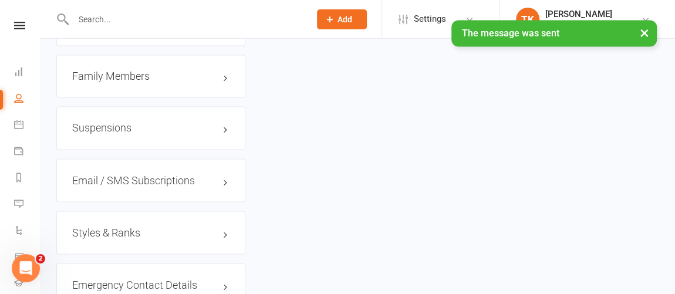
click at [16, 20] on div "× The message was sent" at bounding box center [330, 20] width 660 height 0
click at [14, 20] on div "× The message was sent" at bounding box center [330, 20] width 660 height 0
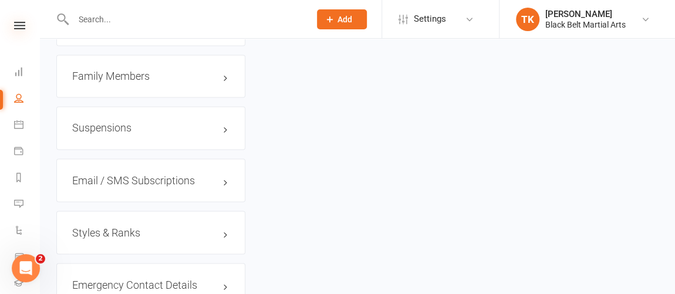
click at [15, 24] on icon at bounding box center [19, 26] width 11 height 8
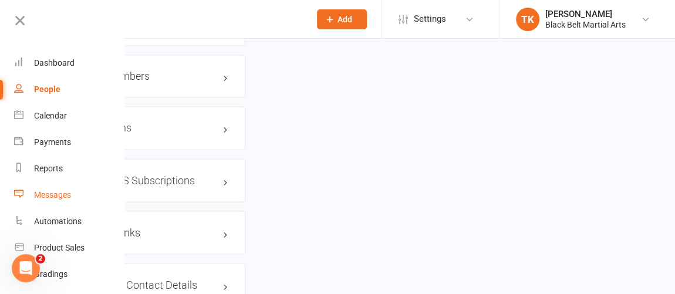
click at [62, 190] on div "Messages" at bounding box center [52, 194] width 37 height 9
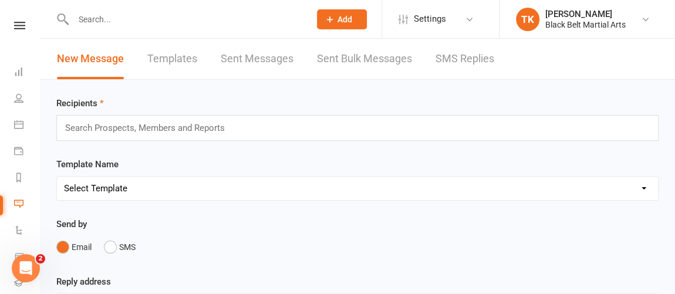
click at [281, 131] on div "Search Prospects, Members and Reports" at bounding box center [357, 128] width 602 height 26
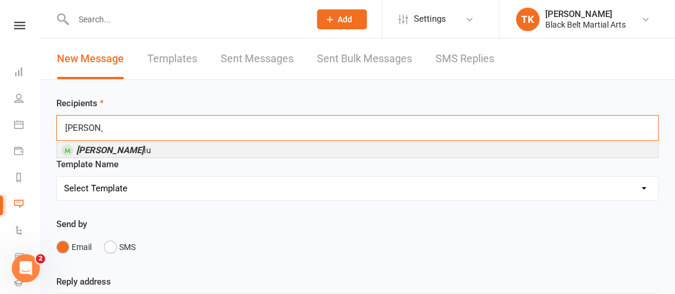
type input "[PERSON_NAME]"
click at [123, 150] on li "[PERSON_NAME]" at bounding box center [357, 150] width 601 height 15
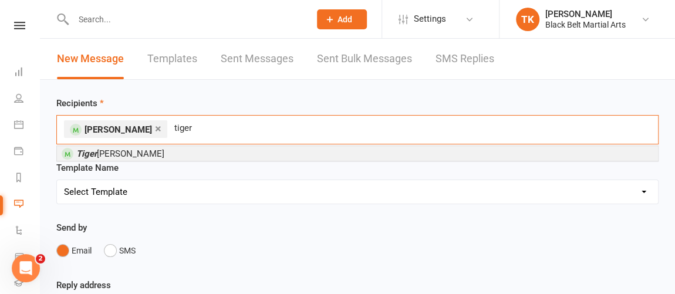
type input "tiger"
click at [123, 150] on span "[PERSON_NAME]" at bounding box center [120, 154] width 88 height 11
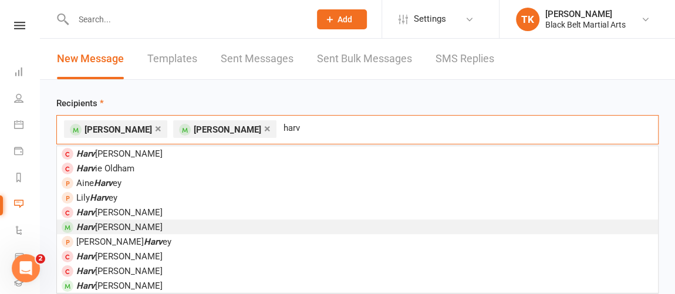
type input "harv"
click at [152, 228] on li "[PERSON_NAME]" at bounding box center [357, 227] width 601 height 15
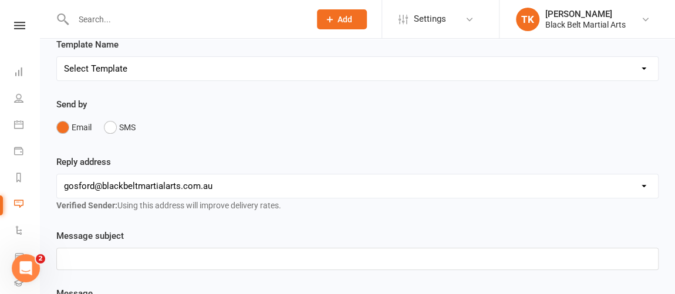
scroll to position [106, 0]
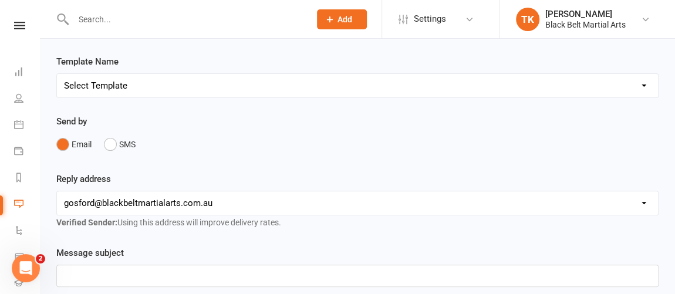
click at [236, 80] on select "Select Template [Email] Active Kids Voucher [Email] Black Belt Camp [Email] Bla…" at bounding box center [357, 85] width 601 height 23
select select "45"
click at [57, 74] on select "Select Template [Email] Active Kids Voucher [Email] Black Belt Camp [Email] Bla…" at bounding box center [357, 85] width 601 height 23
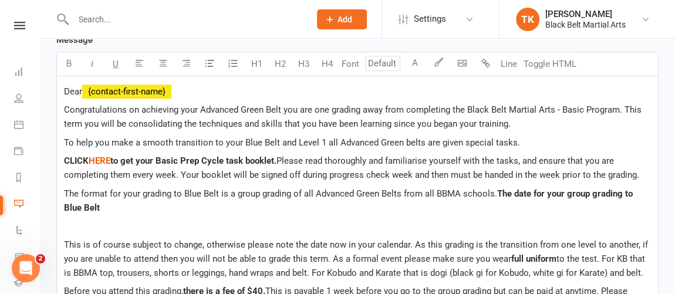
scroll to position [427, 0]
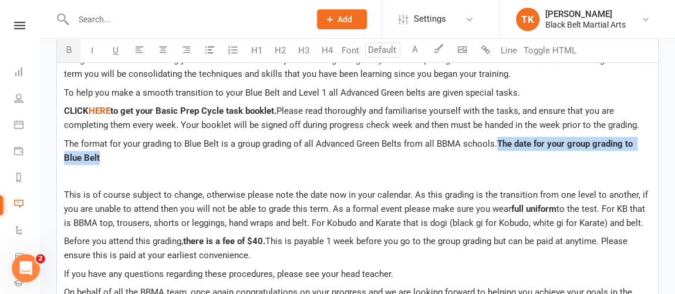
drag, startPoint x: 497, startPoint y: 142, endPoint x: 502, endPoint y: 148, distance: 7.5
click at [502, 148] on p "The format for your grading to Blue Belt is a group grading of all Advanced Gre…" at bounding box center [357, 151] width 587 height 28
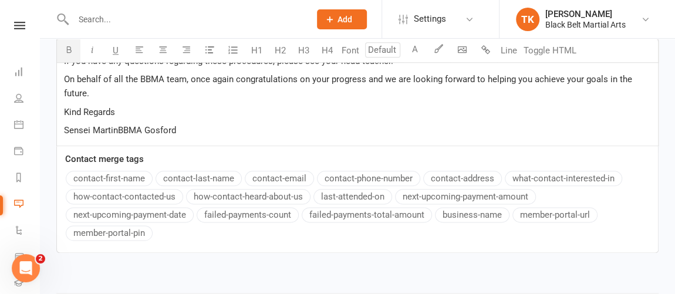
scroll to position [712, 0]
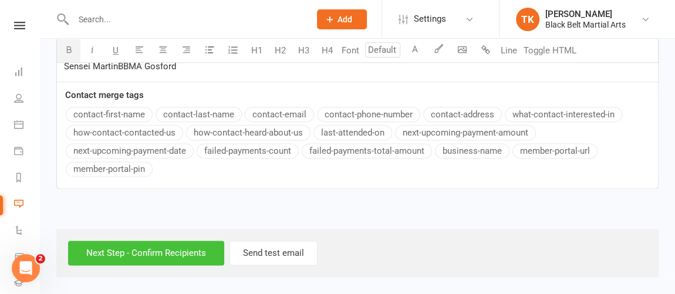
click at [171, 255] on input "Next Step - Confirm Recipients" at bounding box center [146, 253] width 156 height 25
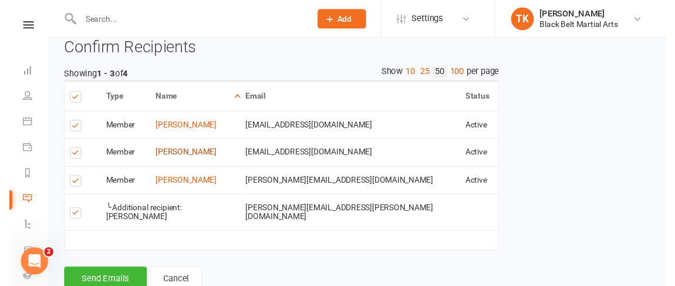
scroll to position [666, 0]
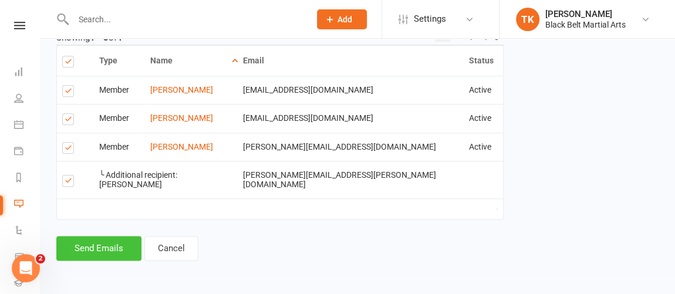
click at [127, 248] on button "Send Emails" at bounding box center [98, 248] width 85 height 25
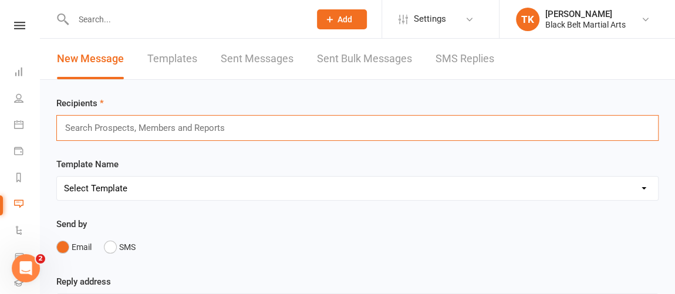
click at [160, 127] on input "text" at bounding box center [150, 127] width 172 height 15
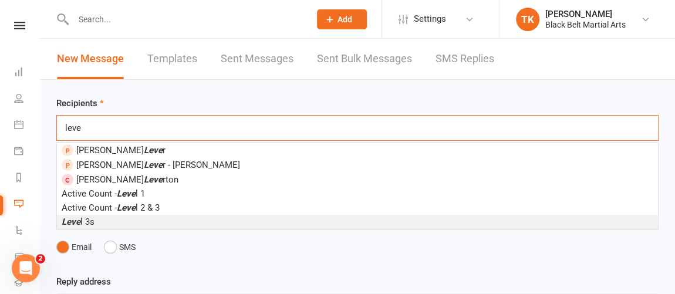
type input "leve"
click at [129, 224] on li "Leve l 3s" at bounding box center [357, 222] width 601 height 14
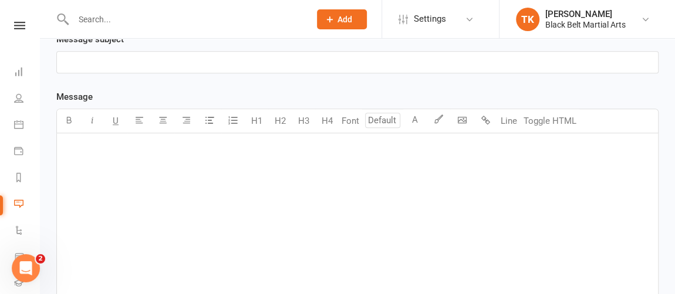
click at [180, 157] on div "﻿" at bounding box center [357, 221] width 601 height 176
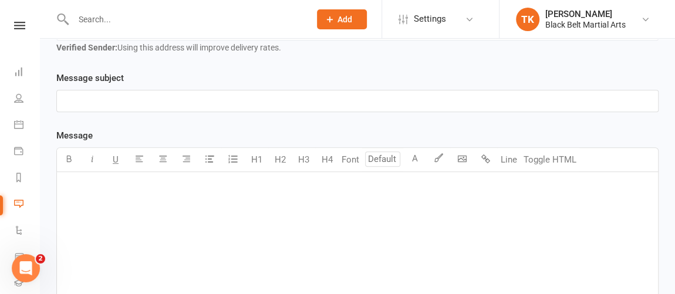
scroll to position [267, 0]
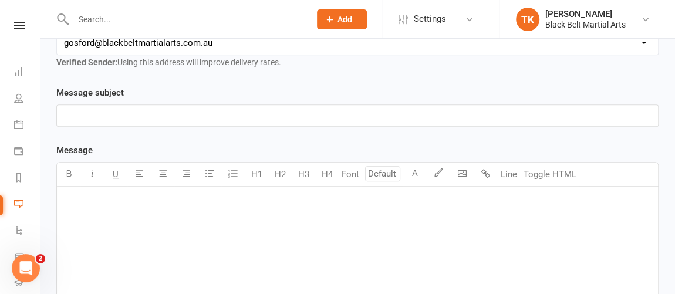
click at [144, 114] on p "﻿" at bounding box center [357, 116] width 587 height 14
click at [213, 215] on div "﻿" at bounding box center [357, 275] width 601 height 176
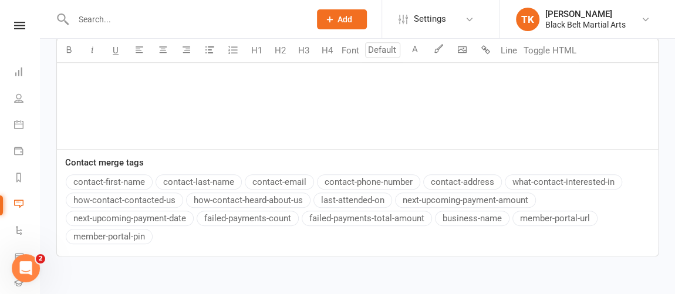
click at [139, 178] on div "Message U H1 H2 H3 H4 Font A Line Toggle HTML Hi Contact merge tags contact-fir…" at bounding box center [357, 93] width 602 height 327
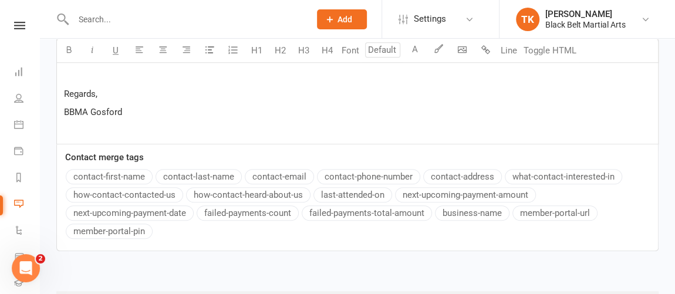
scroll to position [542, 0]
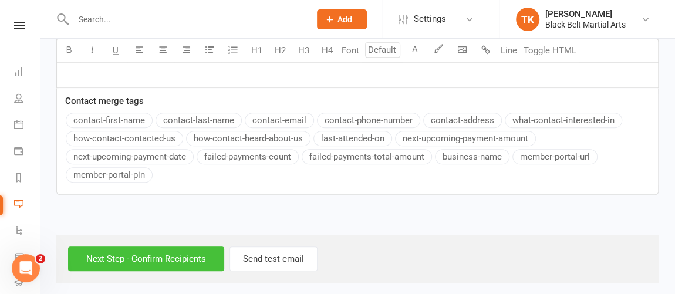
click at [190, 250] on input "Next Step - Confirm Recipients" at bounding box center [146, 259] width 156 height 25
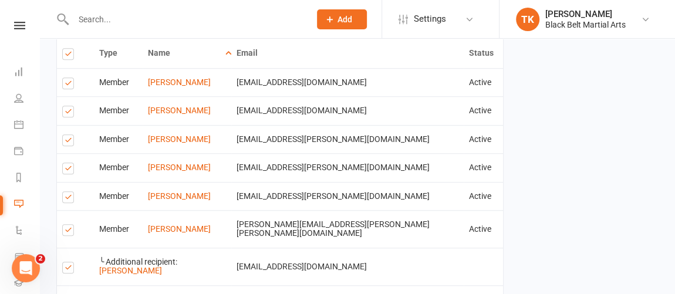
scroll to position [427, 0]
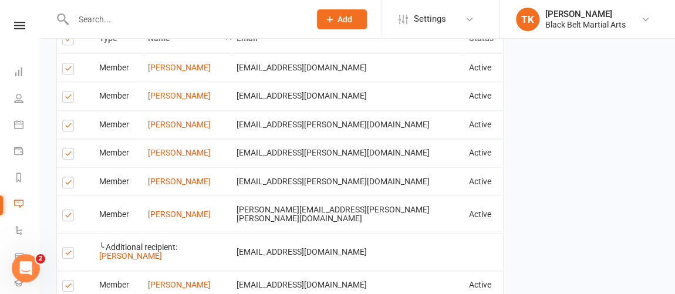
click at [66, 99] on label at bounding box center [70, 99] width 16 height 0
click at [66, 92] on input "checkbox" at bounding box center [66, 92] width 8 height 0
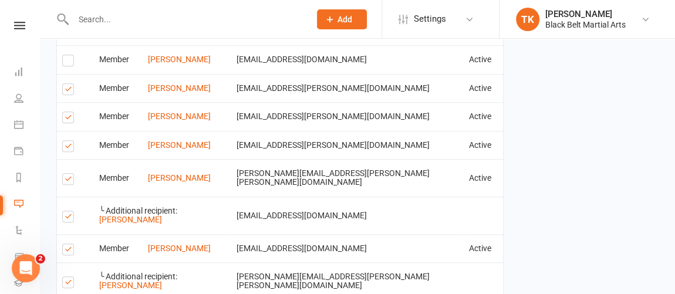
scroll to position [480, 0]
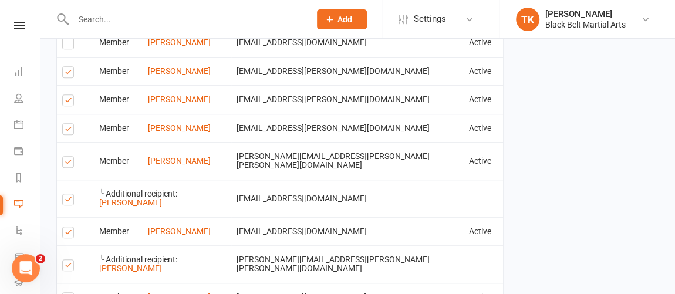
click at [70, 234] on label at bounding box center [70, 234] width 16 height 0
click at [70, 227] on input "checkbox" at bounding box center [66, 227] width 8 height 0
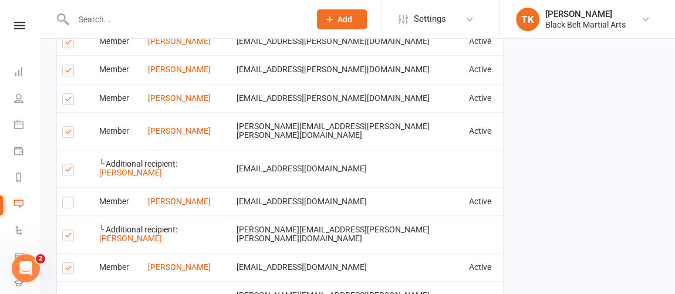
scroll to position [534, 0]
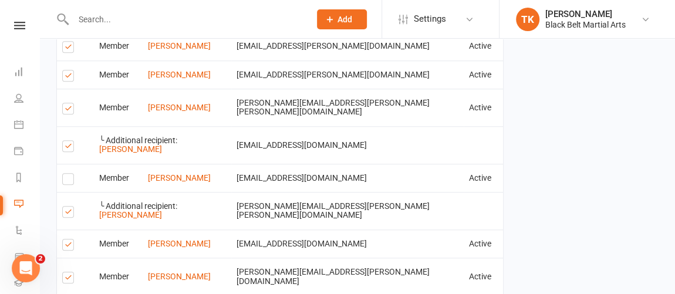
click at [66, 247] on label at bounding box center [70, 247] width 16 height 0
click at [66, 240] on input "checkbox" at bounding box center [66, 240] width 8 height 0
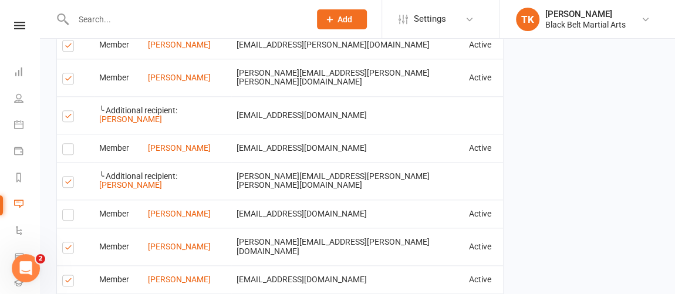
scroll to position [586, 0]
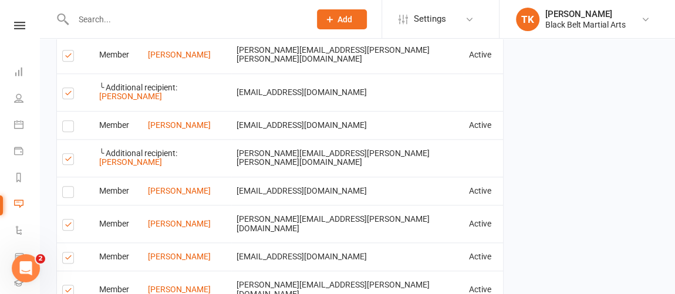
click at [66, 259] on label at bounding box center [70, 259] width 16 height 0
click at [66, 252] on input "checkbox" at bounding box center [66, 252] width 8 height 0
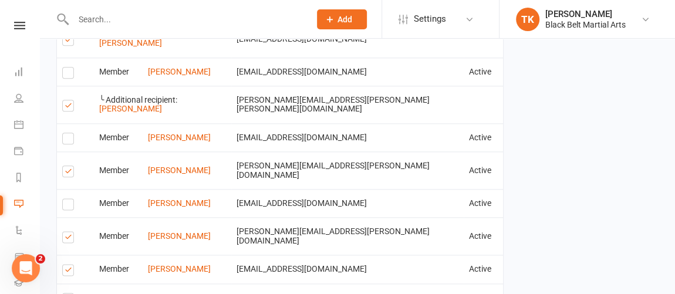
click at [66, 239] on label at bounding box center [70, 239] width 16 height 0
click at [66, 232] on input "checkbox" at bounding box center [66, 232] width 8 height 0
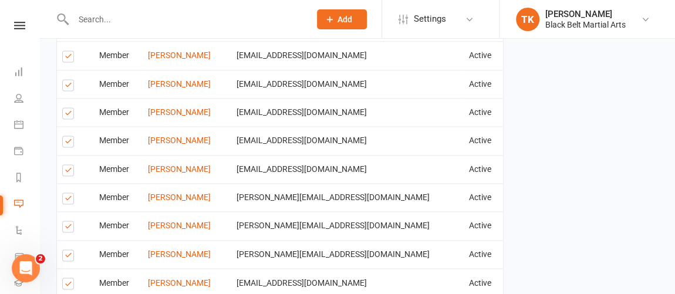
scroll to position [907, 0]
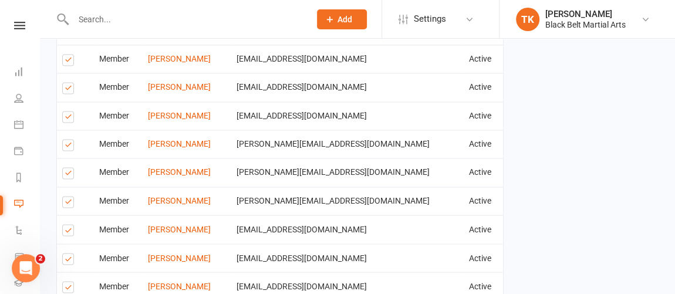
click at [66, 204] on label at bounding box center [70, 204] width 16 height 0
click at [66, 197] on input "checkbox" at bounding box center [66, 197] width 8 height 0
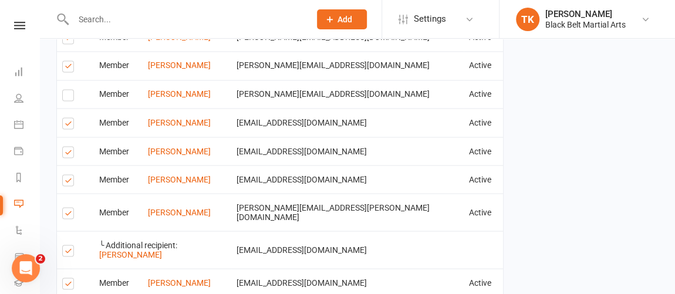
scroll to position [1067, 0]
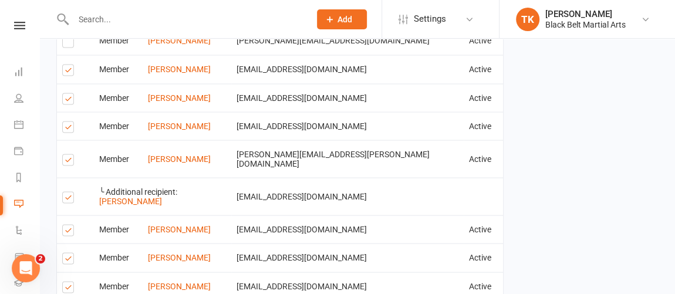
click at [64, 232] on label at bounding box center [70, 232] width 16 height 0
click at [64, 225] on input "checkbox" at bounding box center [66, 225] width 8 height 0
click at [66, 260] on label at bounding box center [70, 260] width 16 height 0
click at [66, 253] on input "checkbox" at bounding box center [66, 253] width 8 height 0
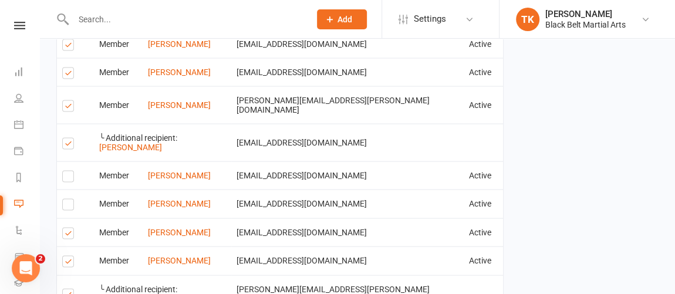
click at [65, 235] on label at bounding box center [70, 235] width 16 height 0
click at [65, 228] on input "checkbox" at bounding box center [66, 228] width 8 height 0
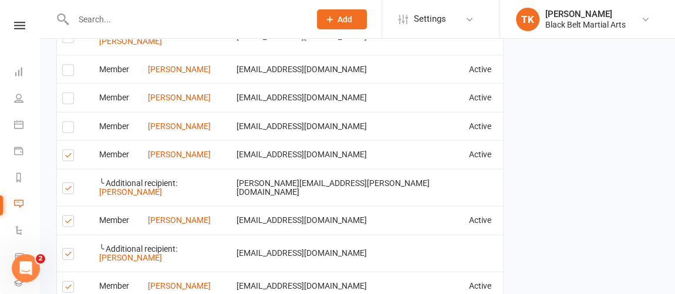
scroll to position [1280, 0]
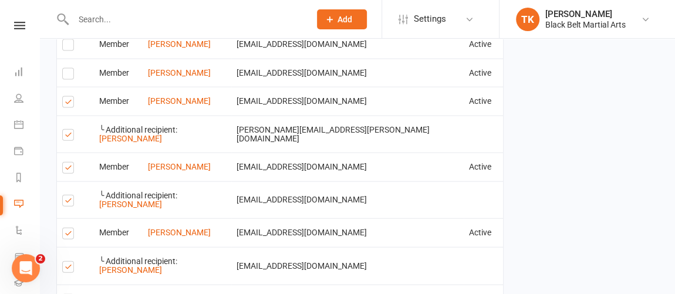
click at [68, 294] on input "checkbox" at bounding box center [66, 295] width 8 height 0
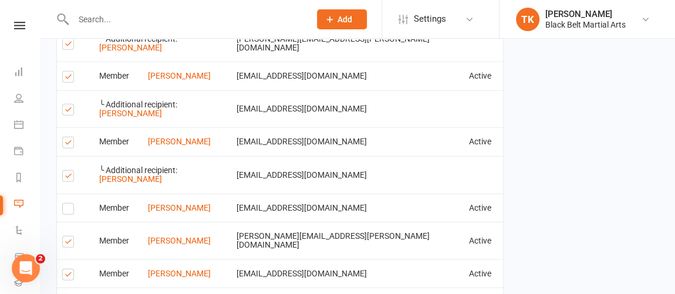
scroll to position [1387, 0]
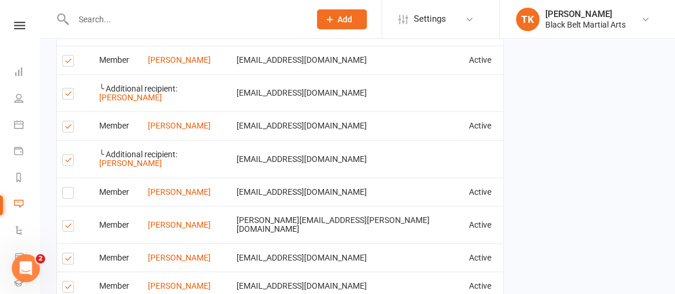
click at [69, 261] on label at bounding box center [70, 261] width 16 height 0
click at [69, 254] on input "checkbox" at bounding box center [66, 254] width 8 height 0
click at [65, 289] on label at bounding box center [70, 289] width 16 height 0
click at [65, 282] on input "checkbox" at bounding box center [66, 282] width 8 height 0
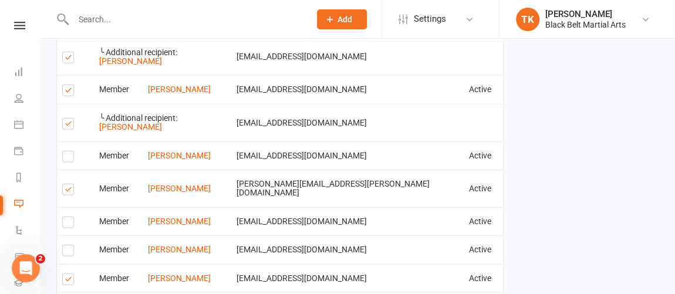
scroll to position [1441, 0]
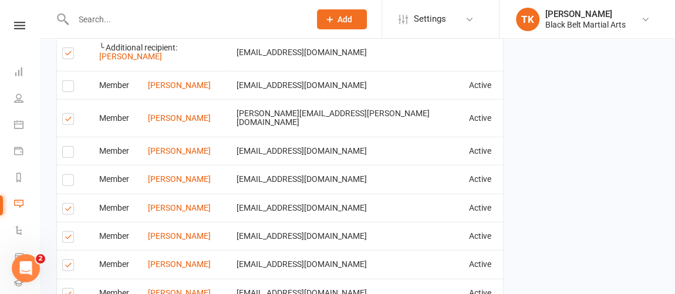
click at [66, 294] on label at bounding box center [70, 296] width 16 height 0
click at [66, 289] on input "checkbox" at bounding box center [66, 289] width 8 height 0
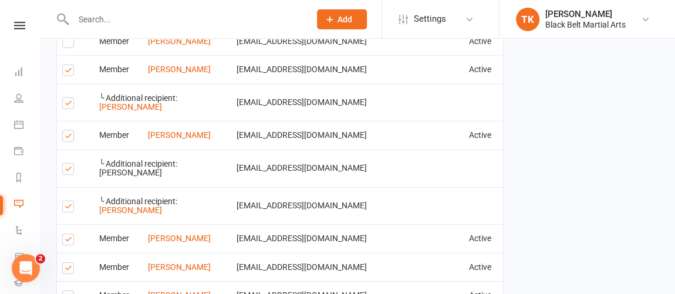
scroll to position [1761, 0]
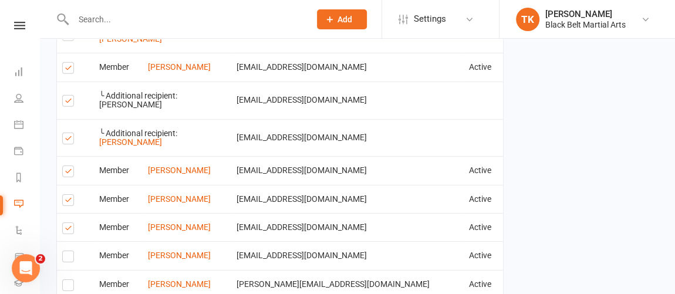
scroll to position [1867, 0]
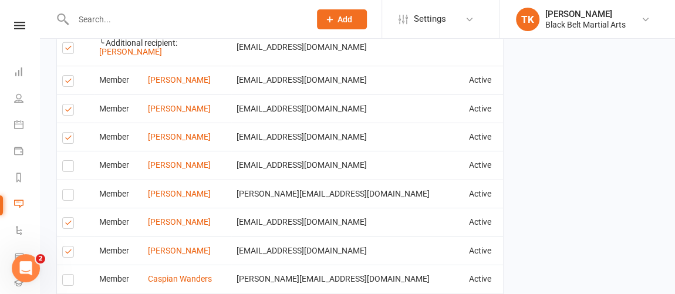
scroll to position [1921, 0]
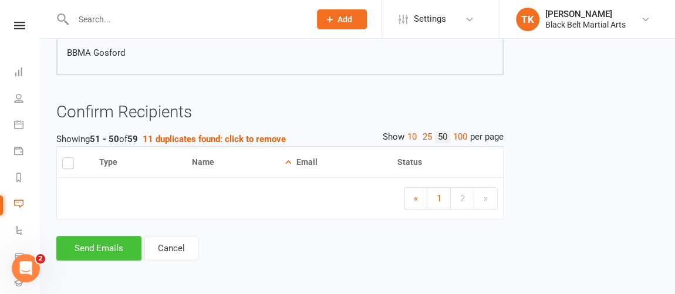
click at [119, 246] on button "Send Emails" at bounding box center [98, 248] width 85 height 25
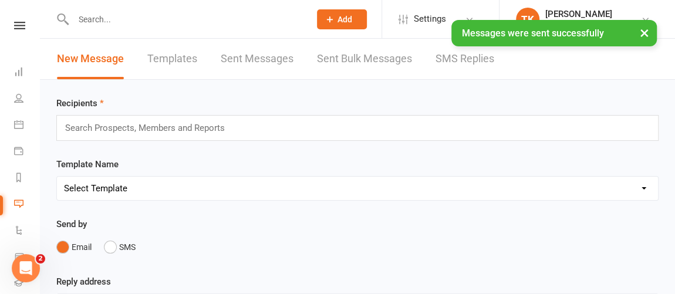
click at [17, 20] on div "× Messages were sent successfully" at bounding box center [330, 20] width 660 height 0
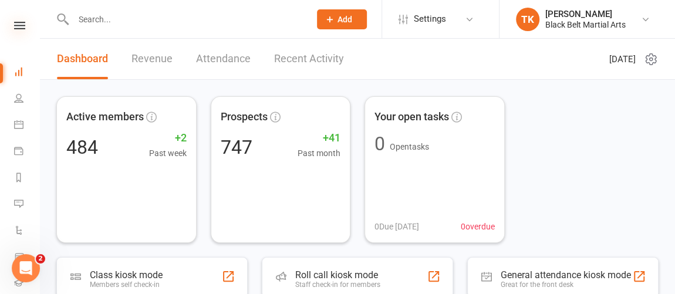
click at [19, 27] on icon at bounding box center [19, 26] width 11 height 8
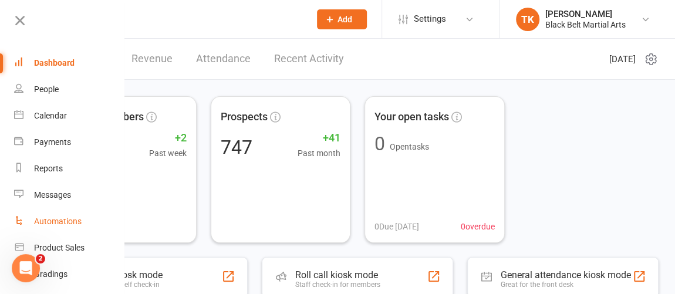
scroll to position [53, 0]
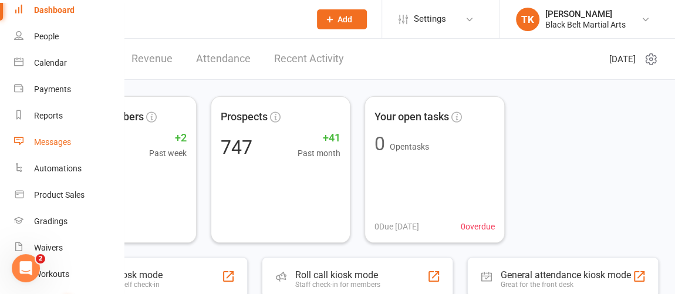
click at [51, 139] on div "Messages" at bounding box center [52, 141] width 37 height 9
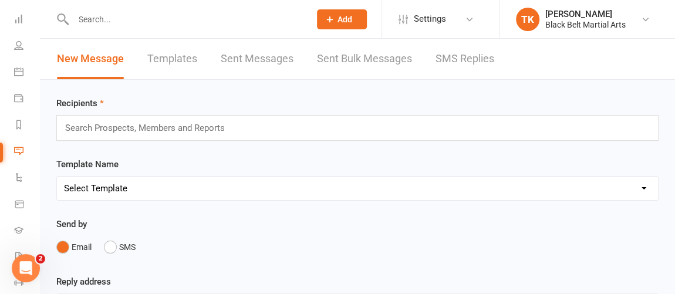
click at [264, 62] on link "Sent Messages" at bounding box center [257, 59] width 73 height 41
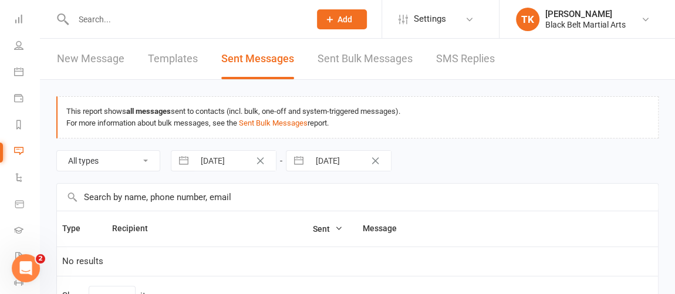
select select "10"
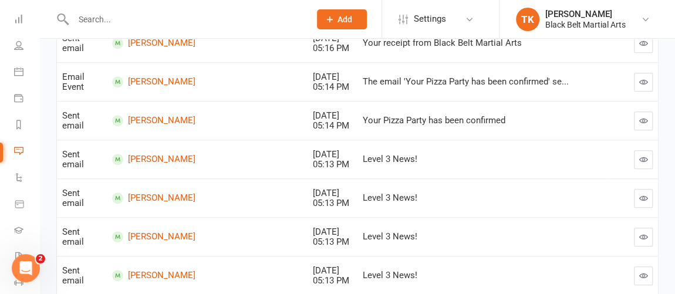
scroll to position [426, 0]
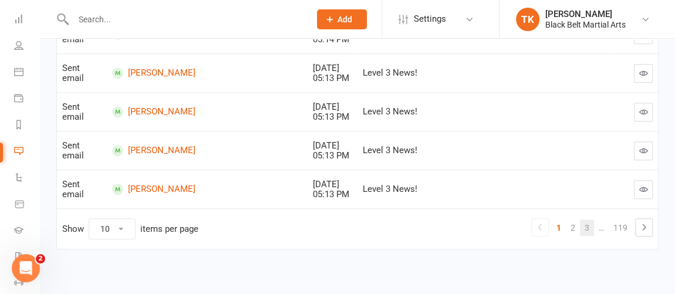
click at [588, 225] on link "3" at bounding box center [587, 228] width 14 height 16
click at [586, 223] on link "5" at bounding box center [587, 228] width 14 height 16
click at [591, 228] on link "7" at bounding box center [587, 228] width 14 height 16
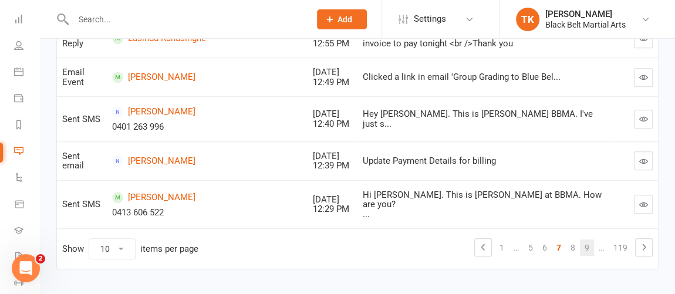
scroll to position [450, 0]
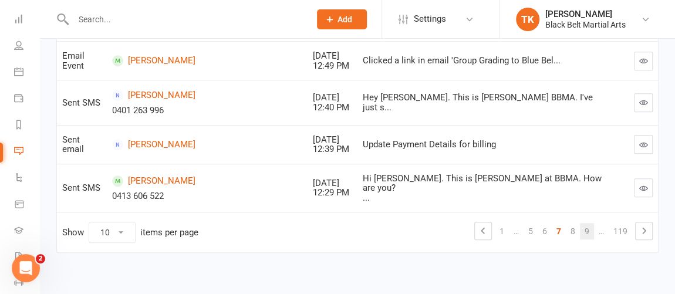
click at [586, 224] on link "9" at bounding box center [587, 231] width 14 height 16
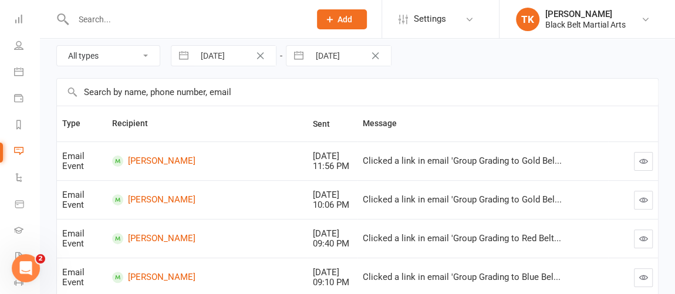
scroll to position [372, 0]
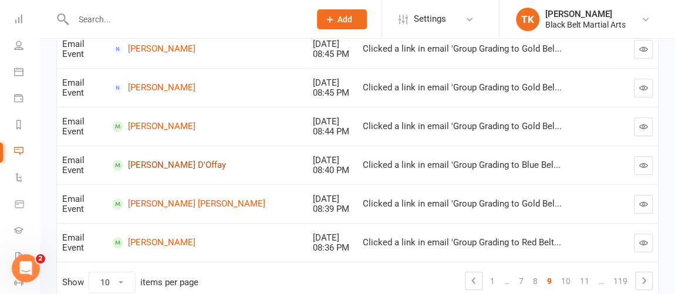
click at [160, 160] on link "[PERSON_NAME] D'Offay" at bounding box center [207, 165] width 190 height 11
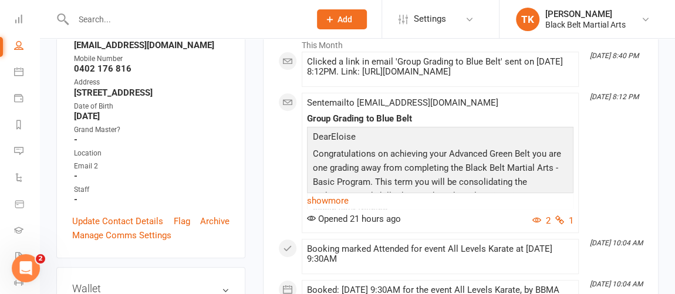
scroll to position [267, 0]
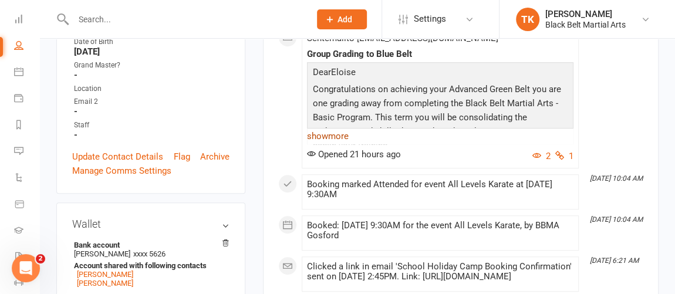
click at [343, 144] on link "show more" at bounding box center [440, 136] width 267 height 16
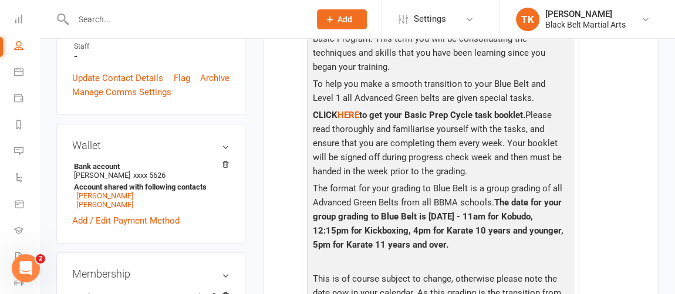
scroll to position [373, 0]
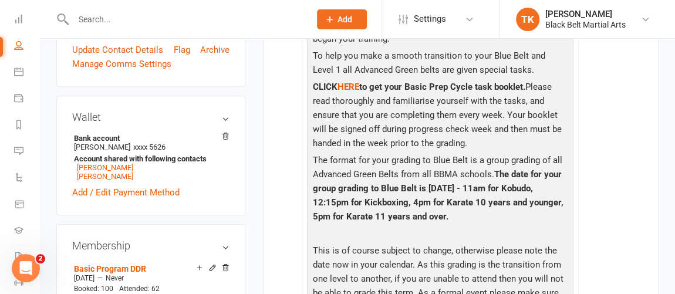
drag, startPoint x: 497, startPoint y: 206, endPoint x: 503, endPoint y: 238, distance: 32.9
click at [503, 227] on p "The format for your grading to Blue Belt is a group grading of all Advanced Gre…" at bounding box center [440, 189] width 261 height 73
copy span "The date for your group grading to Blue Belt is [DATE] - 11am for Kobudo, 12:15…"
